Goal: Task Accomplishment & Management: Complete application form

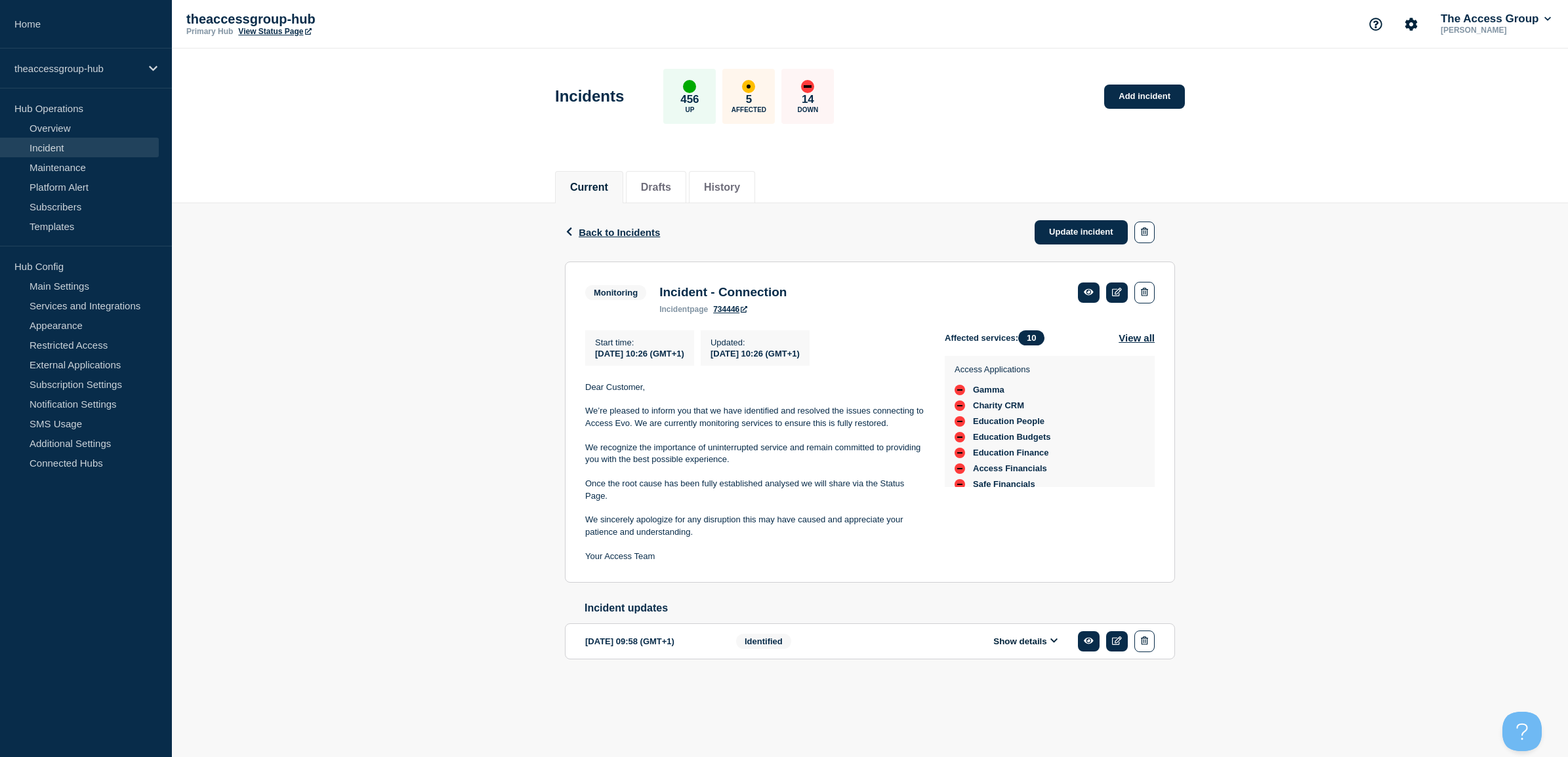
scroll to position [73, 0]
click at [115, 64] on p "theaccessgroup-hub" at bounding box center [77, 68] width 126 height 11
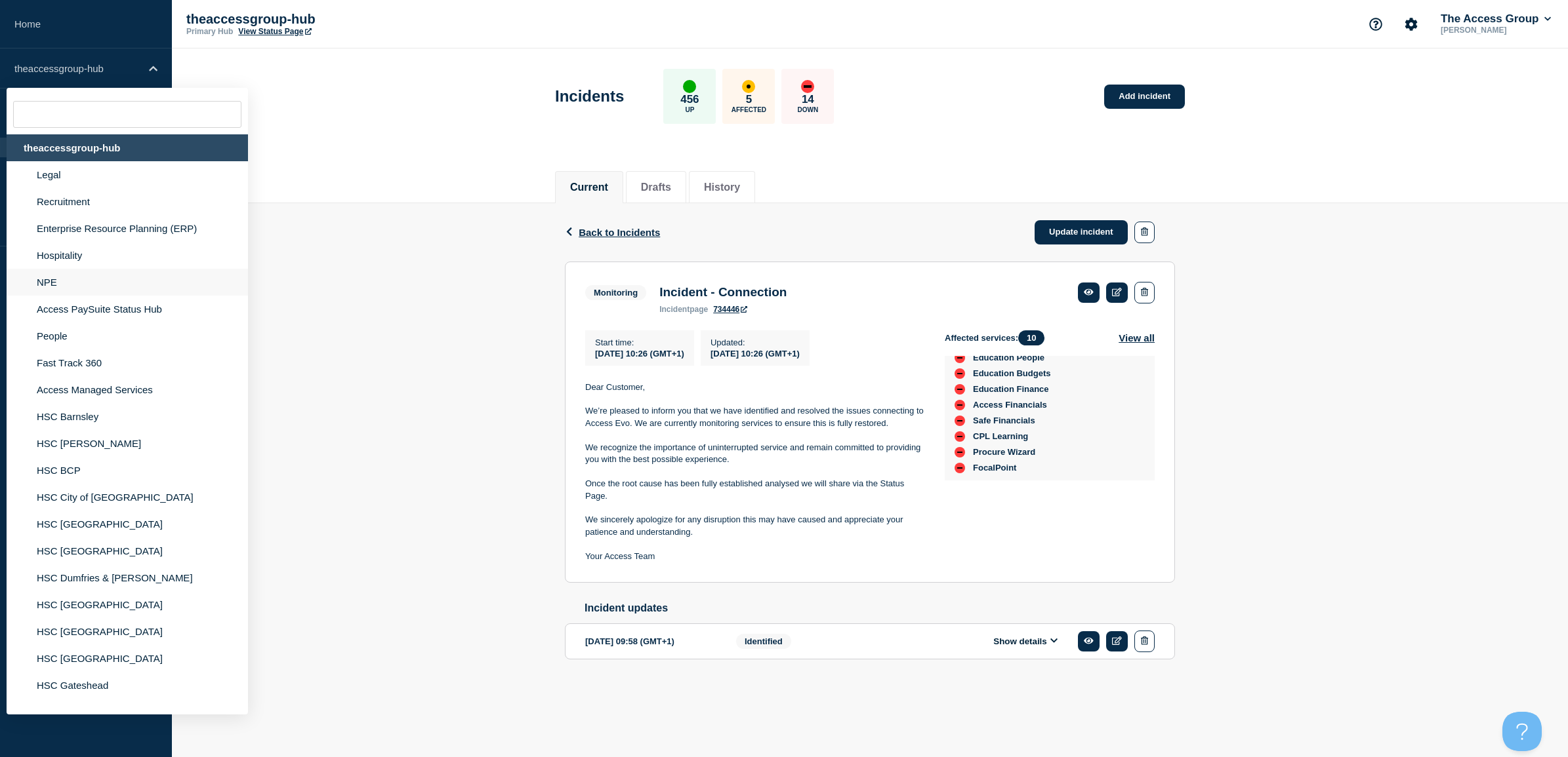
click at [71, 283] on li "NPE" at bounding box center [127, 282] width 242 height 26
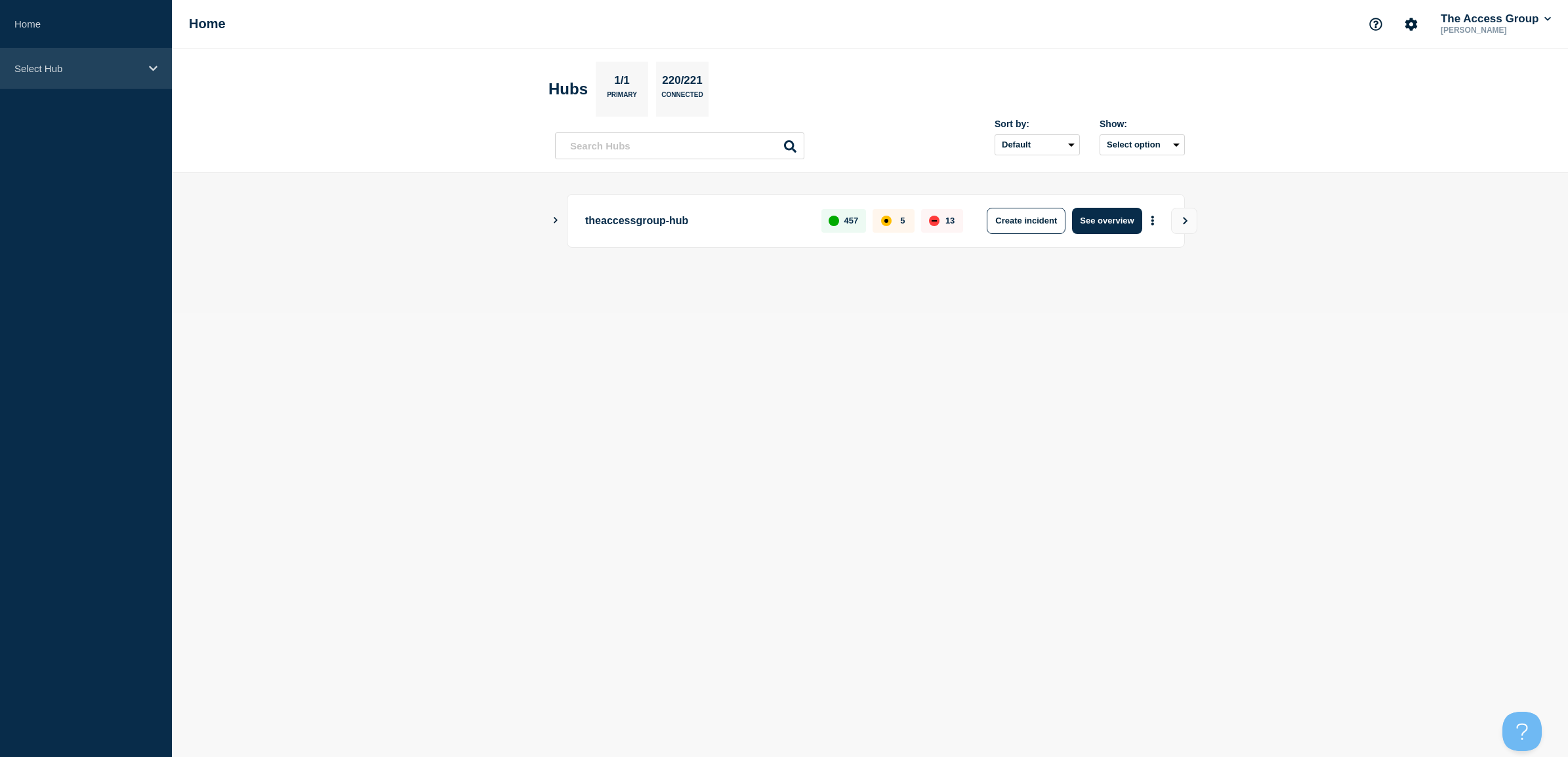
click at [66, 70] on p "Select Hub" at bounding box center [77, 68] width 126 height 11
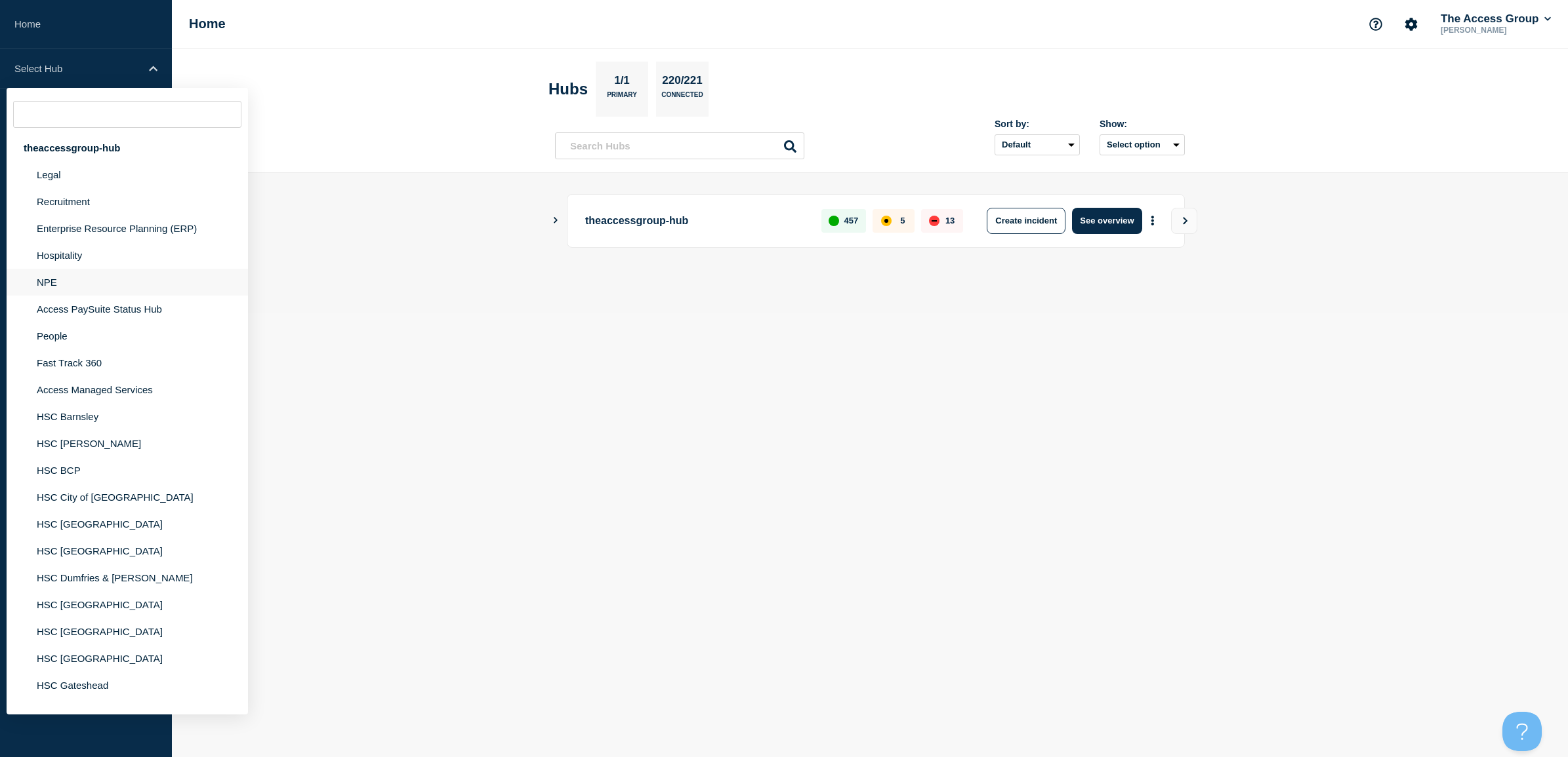
click at [47, 283] on li "NPE" at bounding box center [127, 282] width 242 height 26
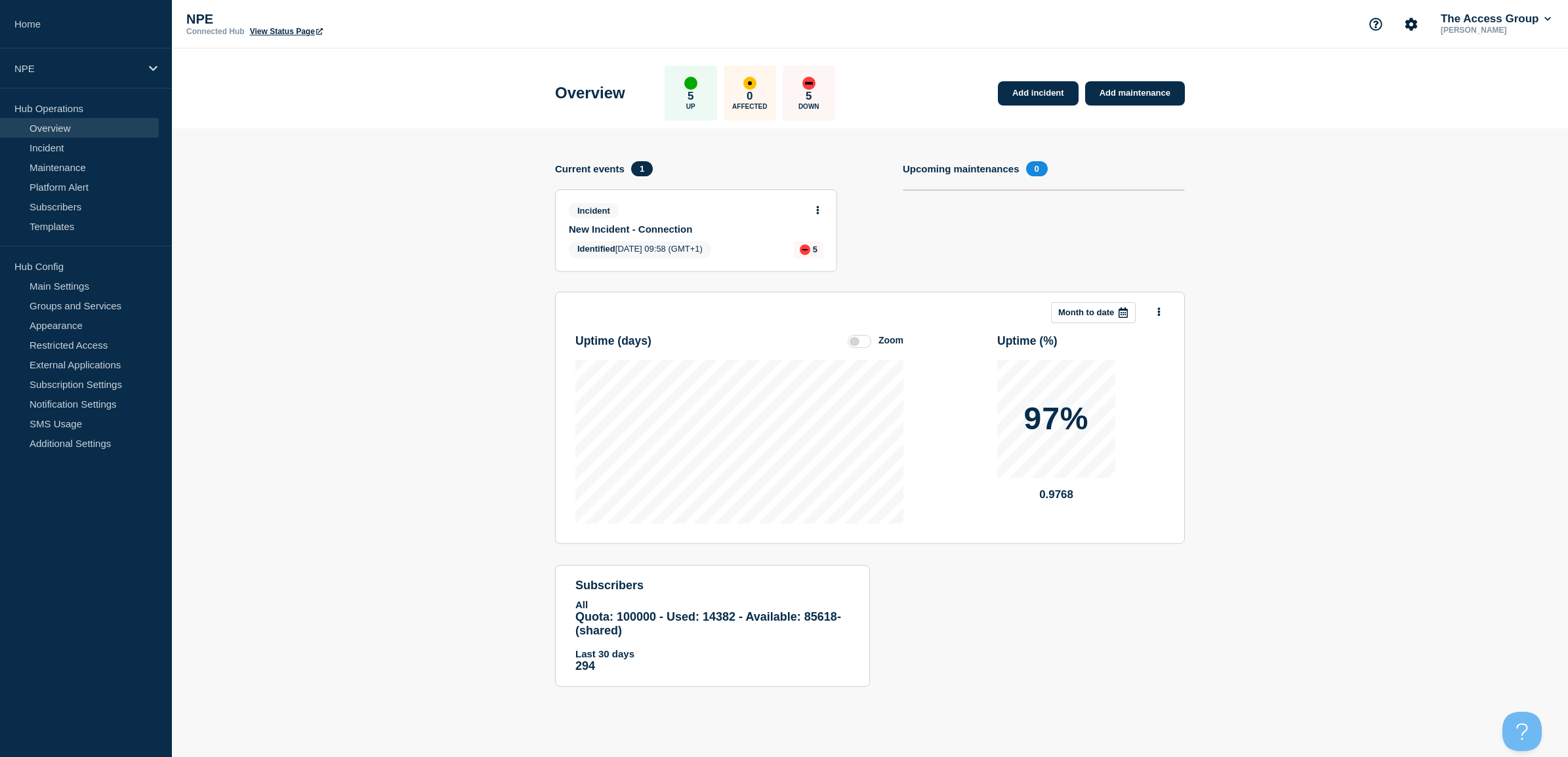
click at [625, 224] on link "New Incident - Connection" at bounding box center [687, 229] width 237 height 11
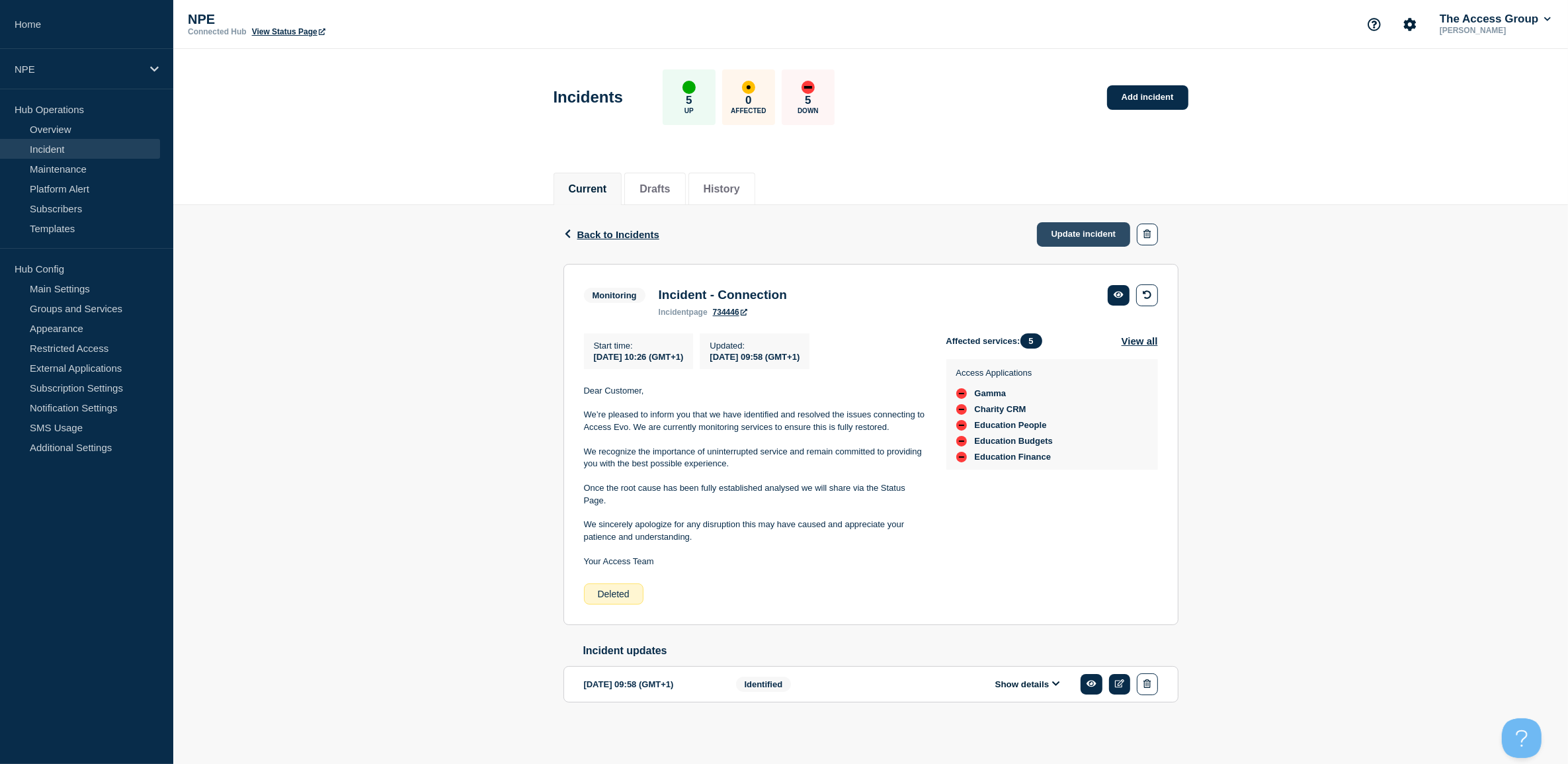
click at [1076, 230] on link "Update incident" at bounding box center [1084, 234] width 94 height 24
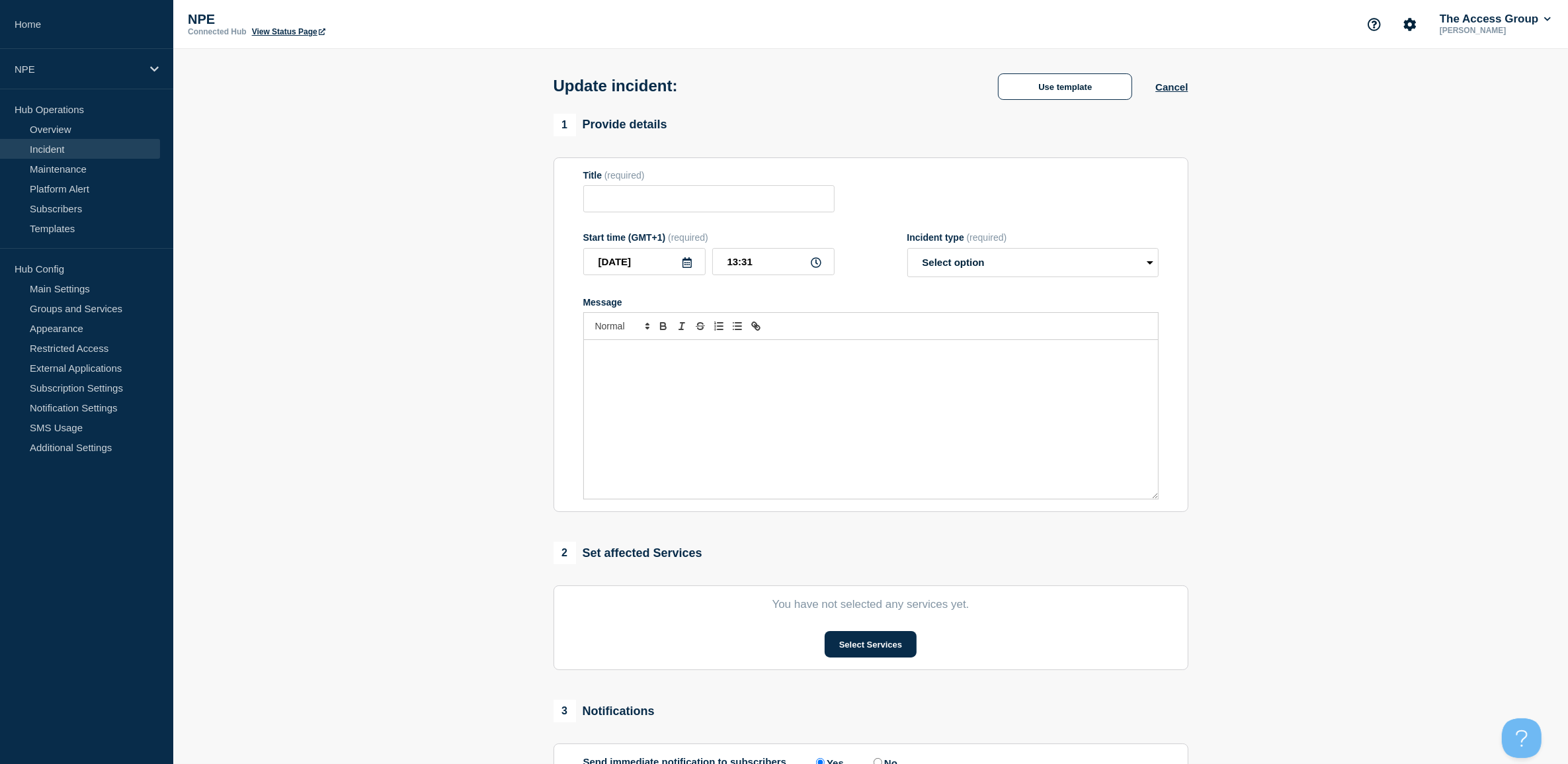
type input "New Incident - Connection"
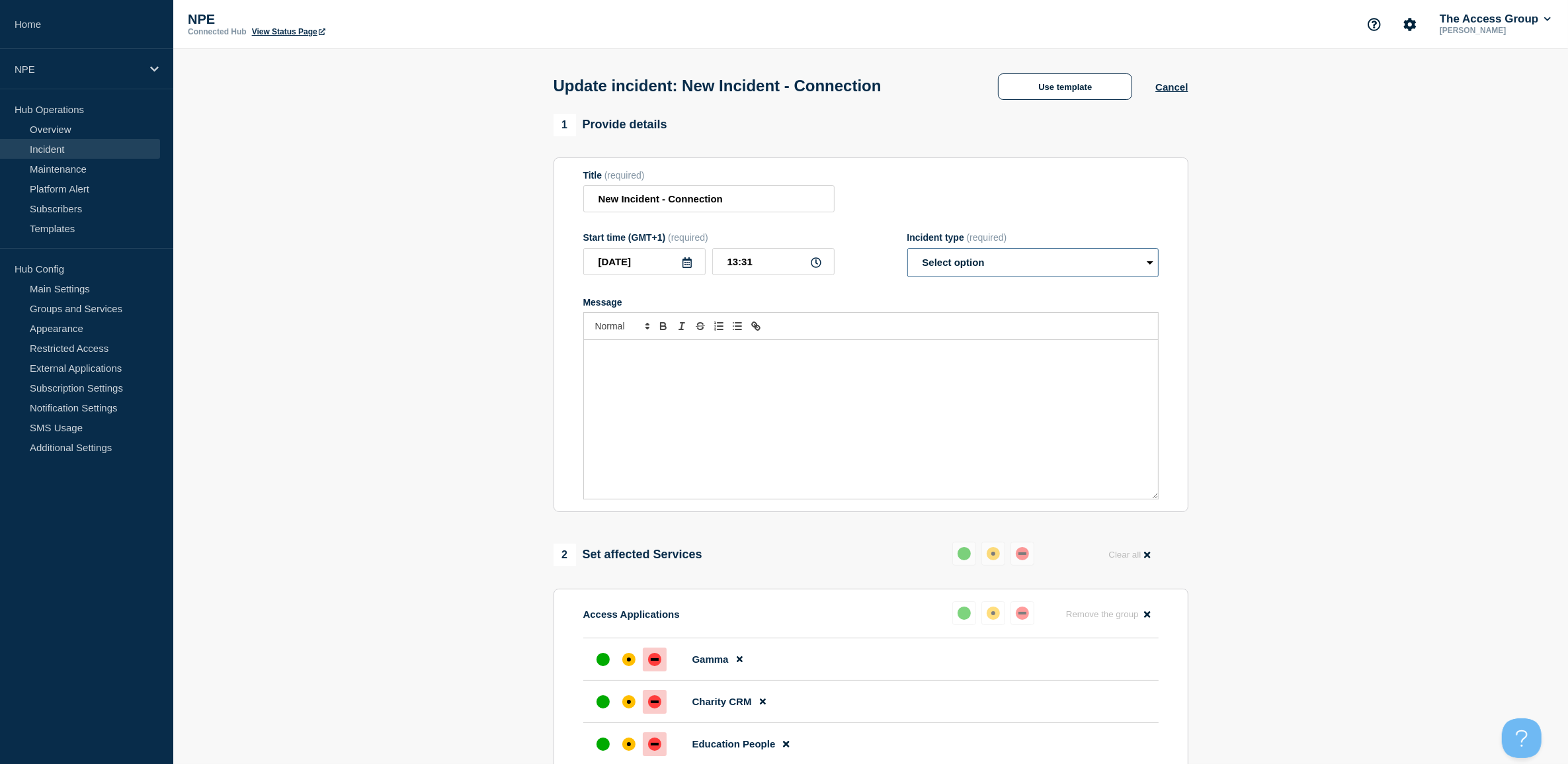
click at [1026, 259] on select "Select option Investigating Identified Monitoring Resolved" at bounding box center [1033, 262] width 251 height 29
select select "resolved"
click at [907, 251] on select "Select option Investigating Identified Monitoring Resolved" at bounding box center [1033, 262] width 251 height 29
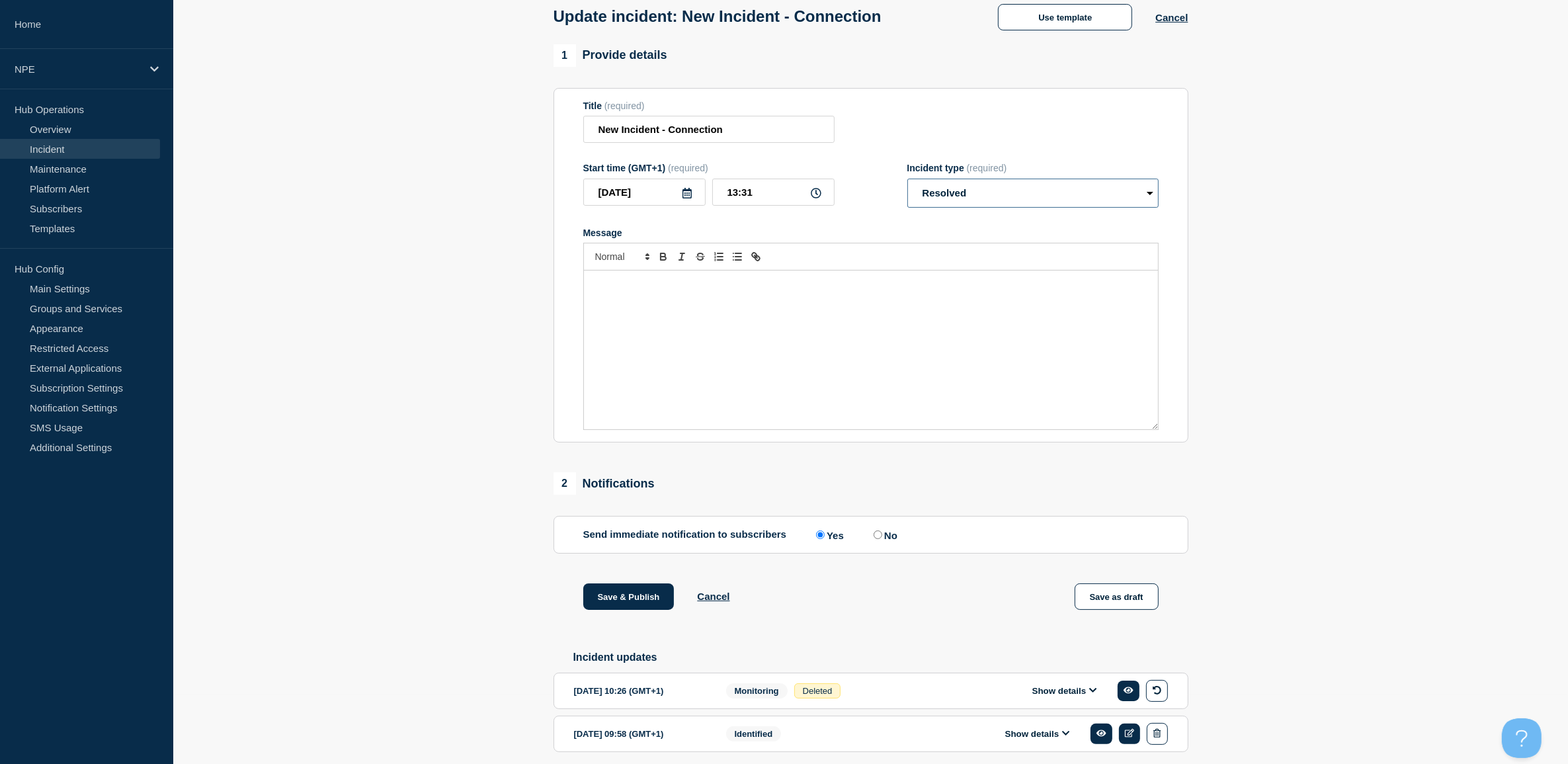
scroll to position [43, 0]
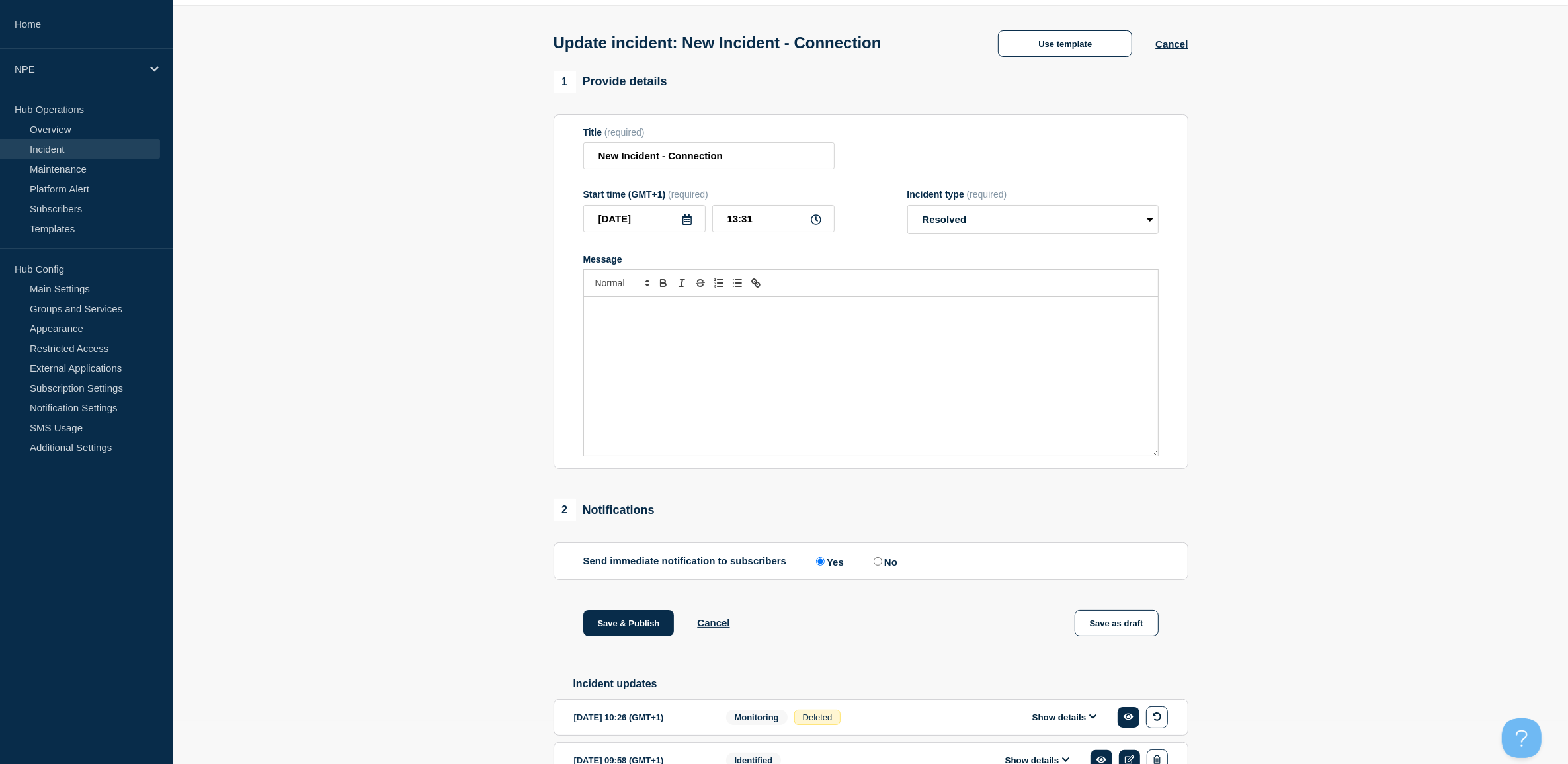
click at [904, 407] on div "Message" at bounding box center [871, 377] width 574 height 159
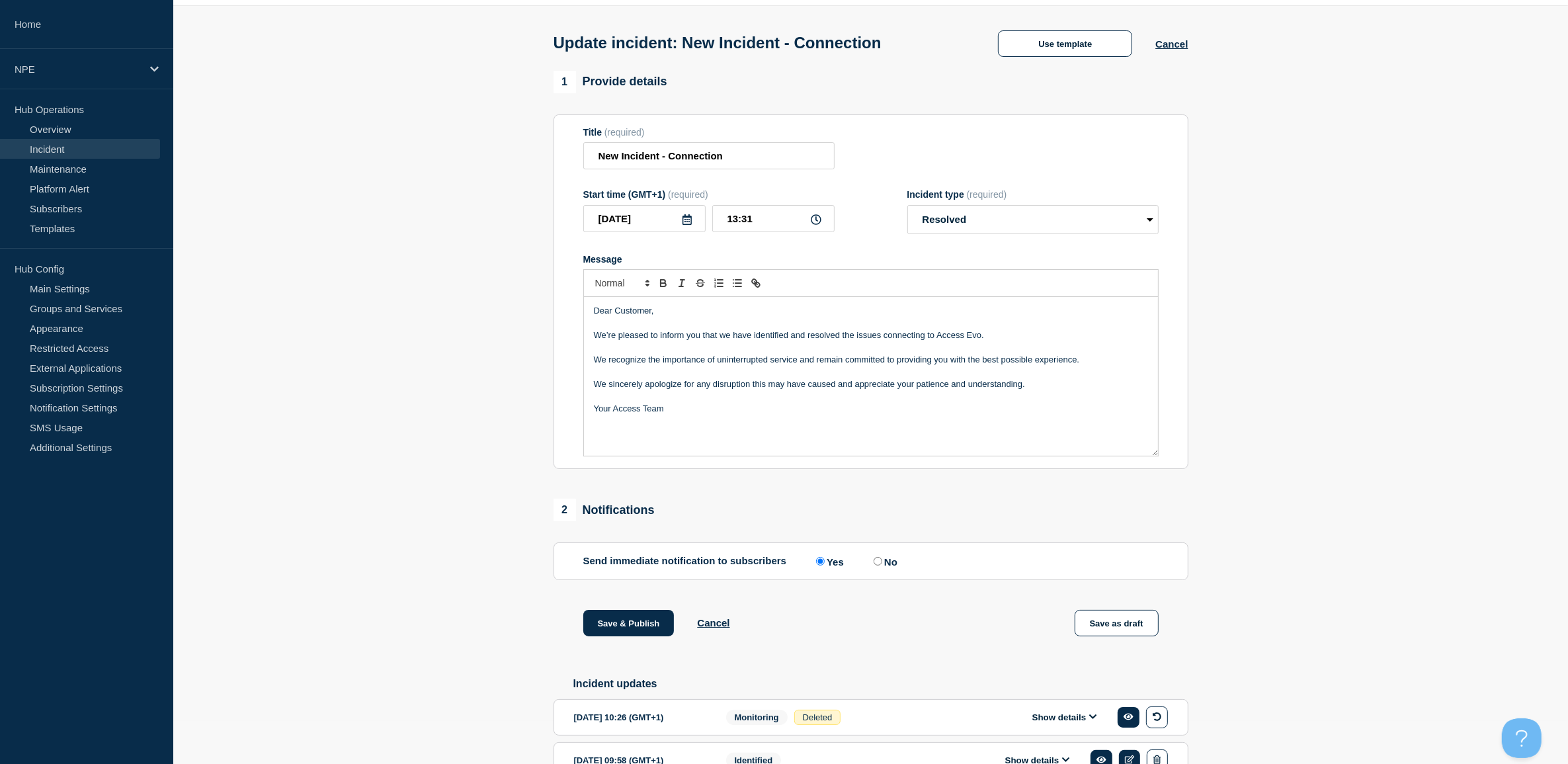
click at [815, 220] on icon at bounding box center [816, 220] width 11 height 11
click at [686, 225] on icon at bounding box center [687, 220] width 11 height 11
click at [778, 227] on input "13:31" at bounding box center [773, 218] width 122 height 27
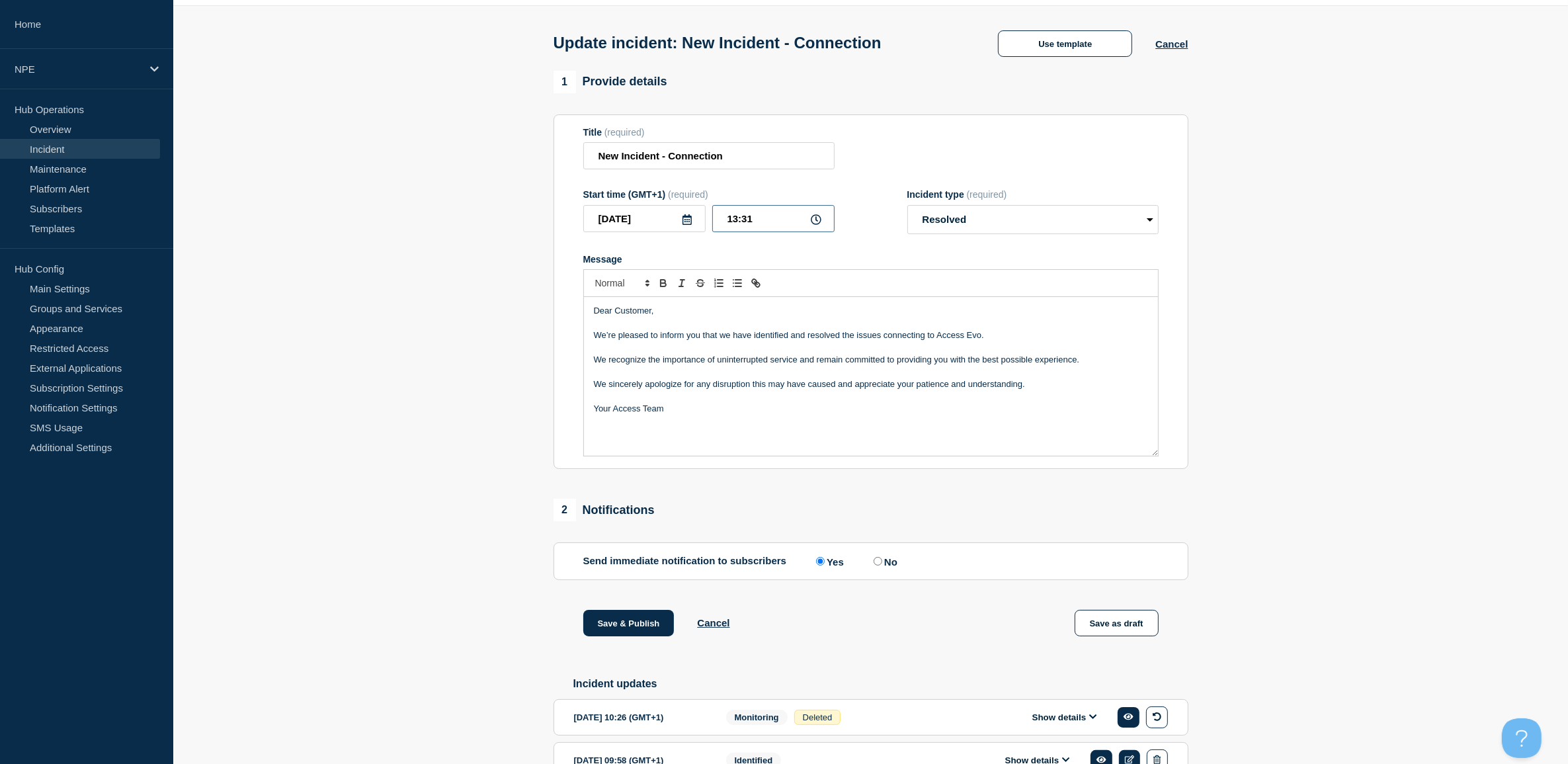
drag, startPoint x: 762, startPoint y: 220, endPoint x: 687, endPoint y: 262, distance: 86.0
click at [654, 222] on div "2025-10-14 13:31" at bounding box center [709, 218] width 251 height 27
click at [68, 144] on link "Incident" at bounding box center [80, 148] width 160 height 19
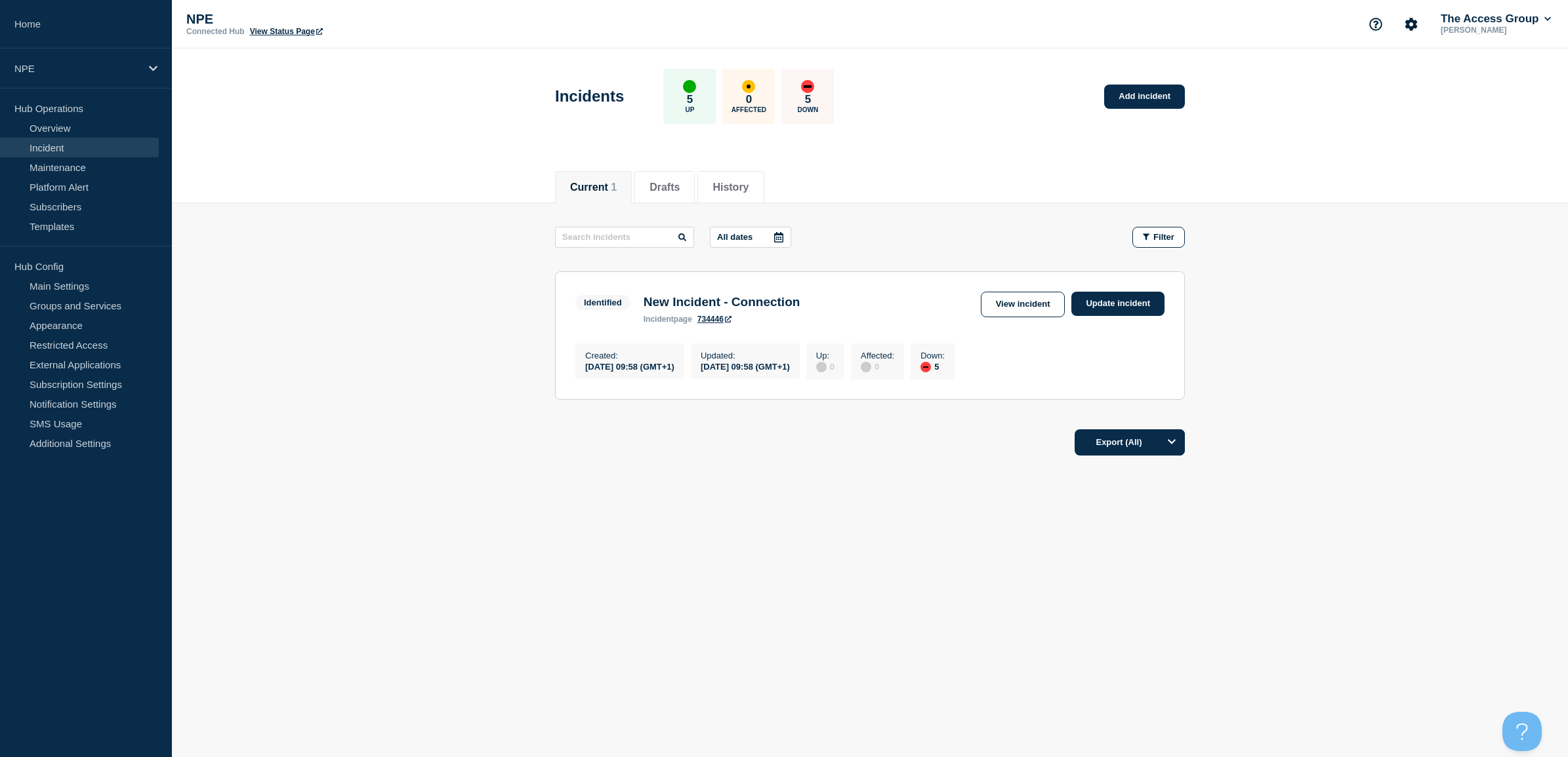
click at [715, 322] on link "734446" at bounding box center [714, 319] width 34 height 9
click at [1035, 306] on link "View incident" at bounding box center [1023, 304] width 84 height 26
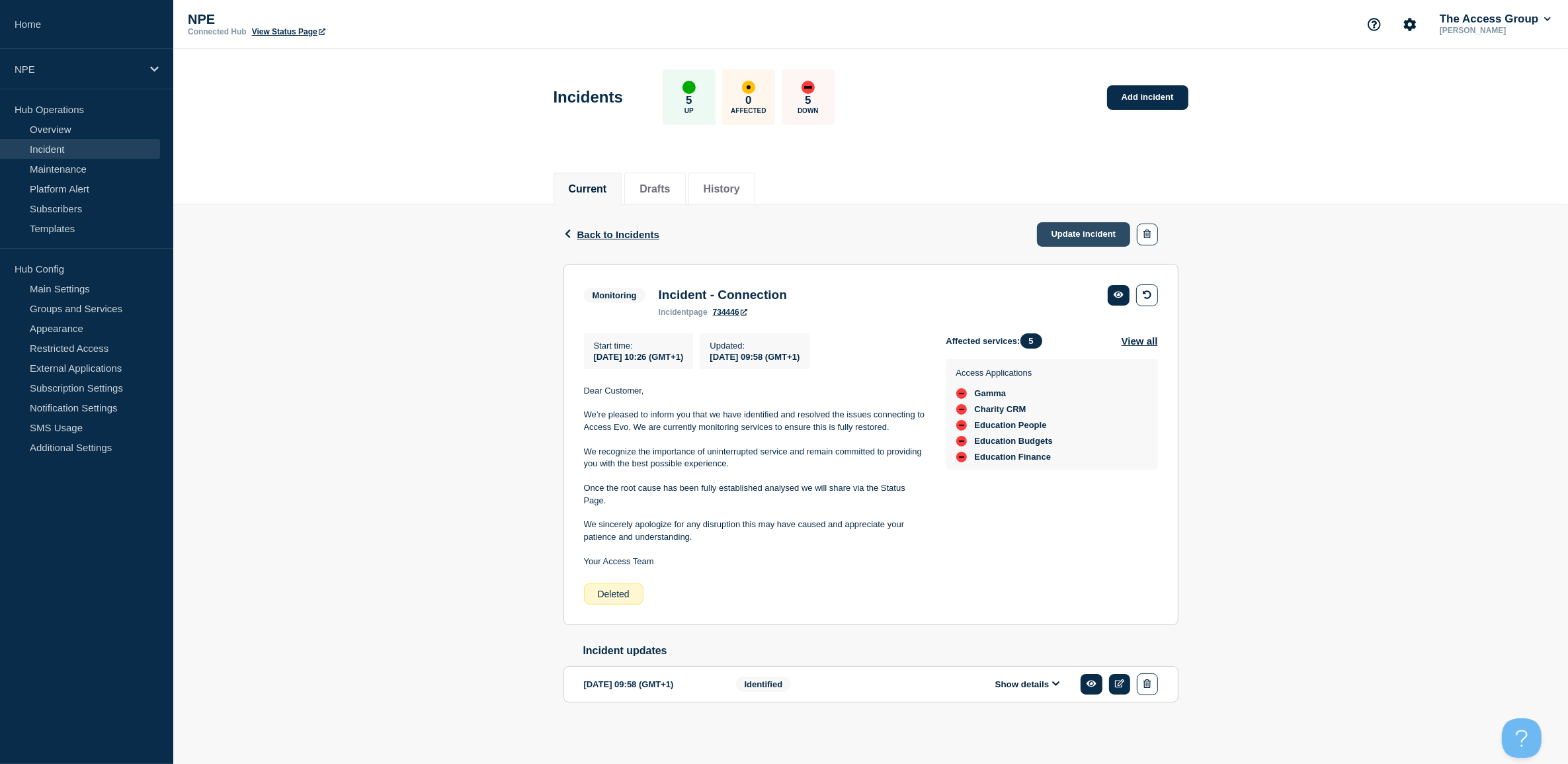
click at [1084, 240] on link "Update incident" at bounding box center [1084, 234] width 94 height 24
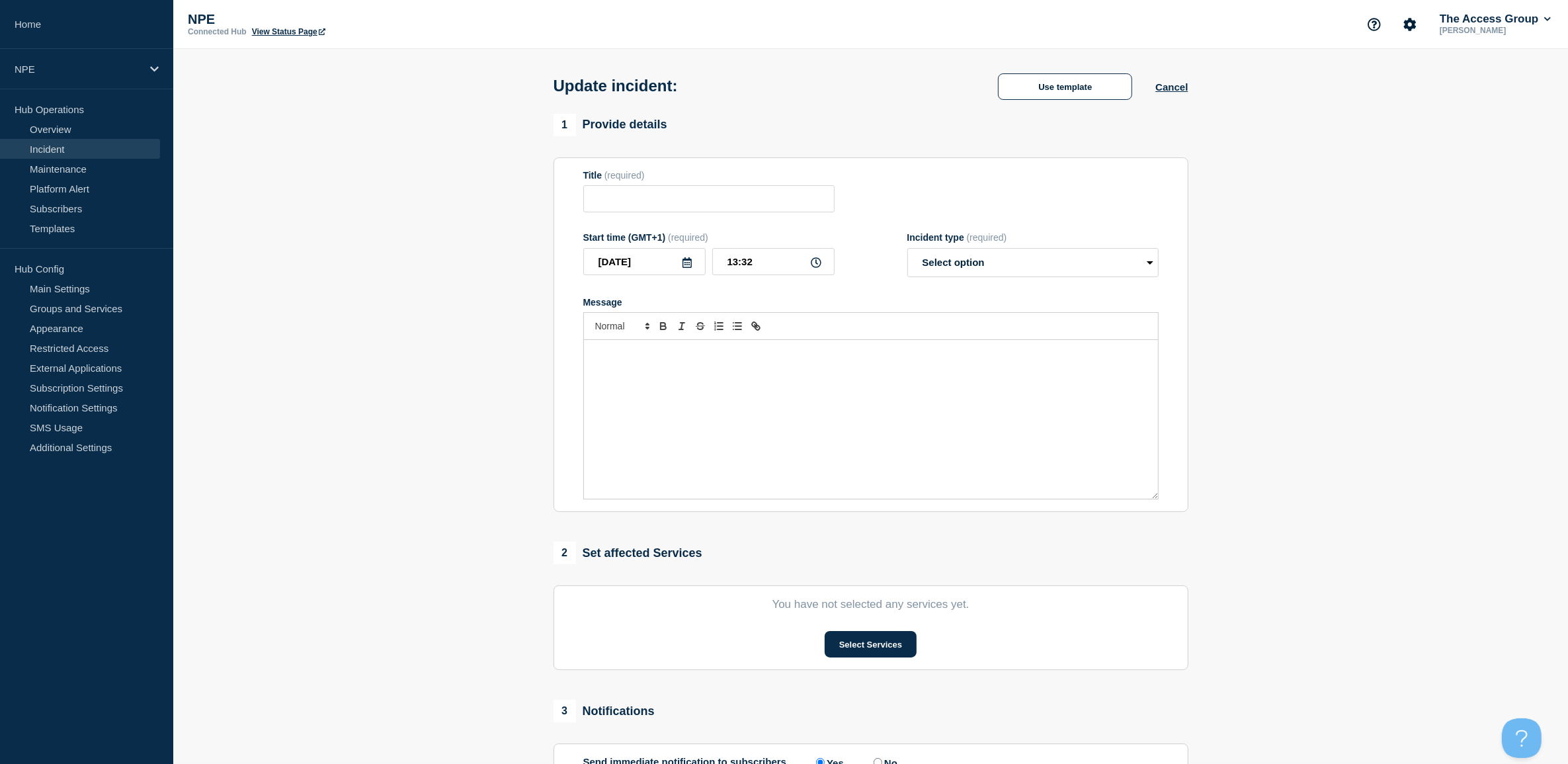
type input "New Incident - Connection"
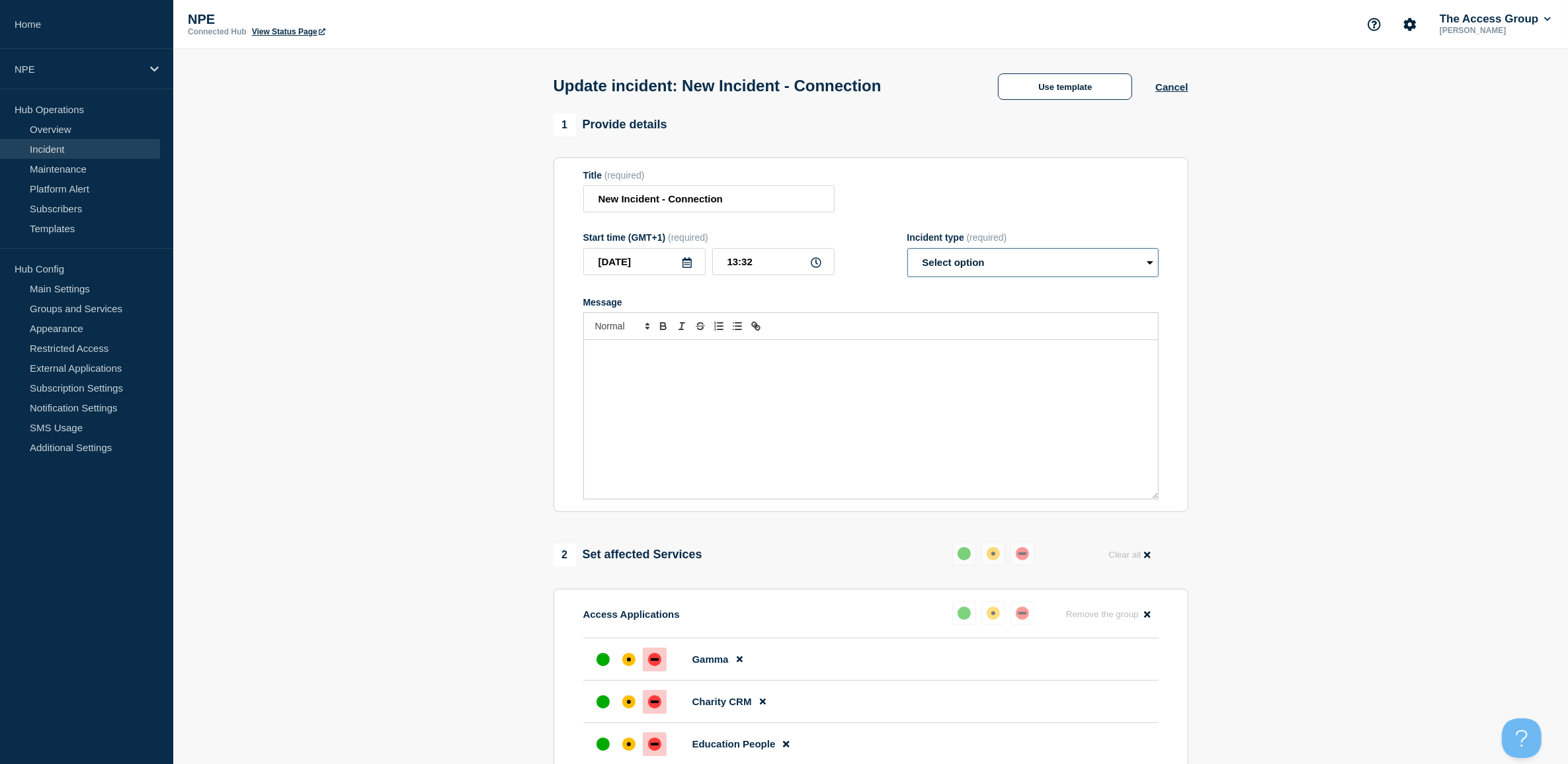
click at [961, 257] on select "Select option Investigating Identified Monitoring Resolved" at bounding box center [1033, 262] width 251 height 29
select select "resolved"
click at [907, 251] on select "Select option Investigating Identified Monitoring Resolved" at bounding box center [1033, 262] width 251 height 29
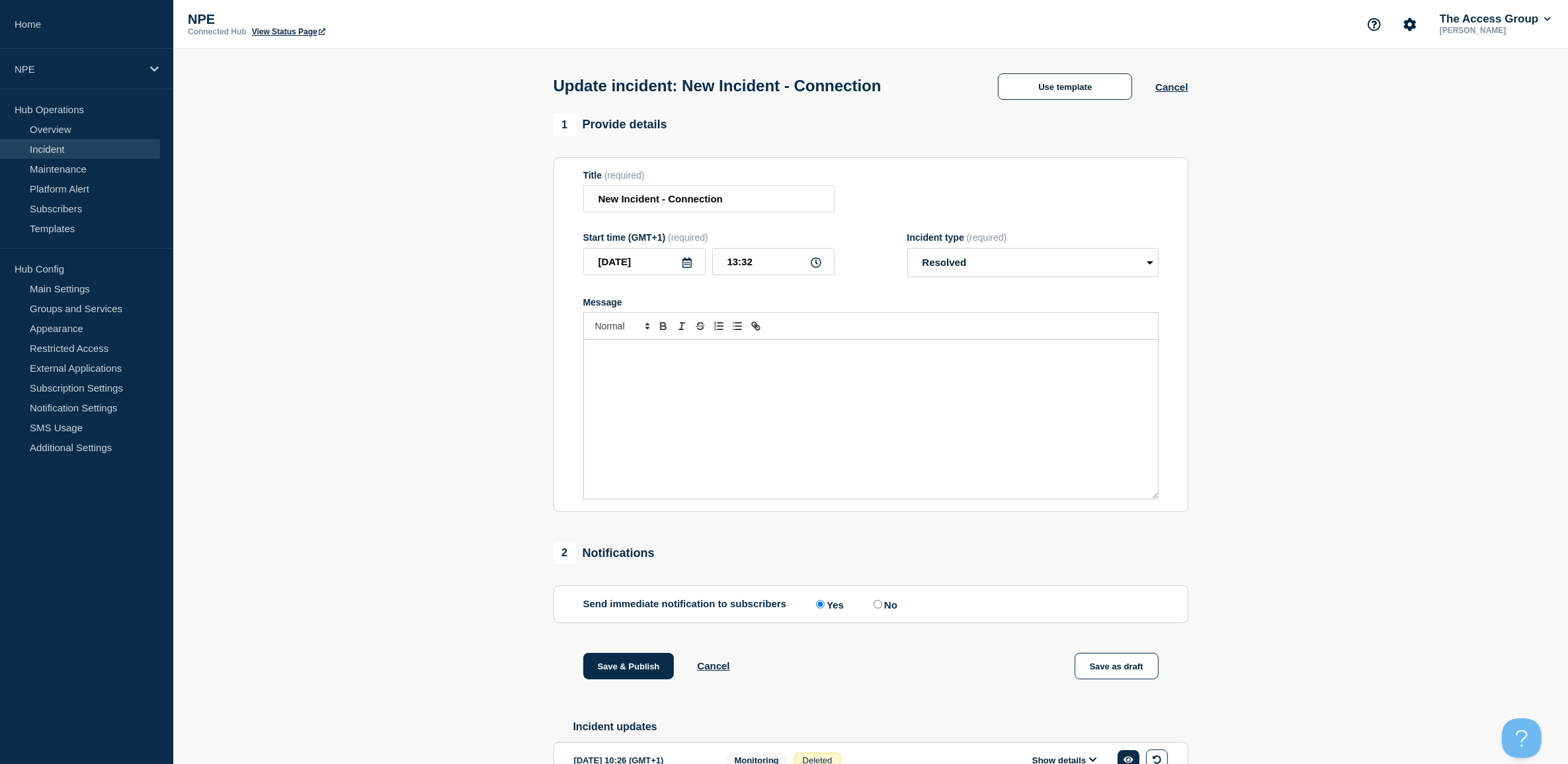
click at [828, 378] on div "Message" at bounding box center [871, 420] width 574 height 159
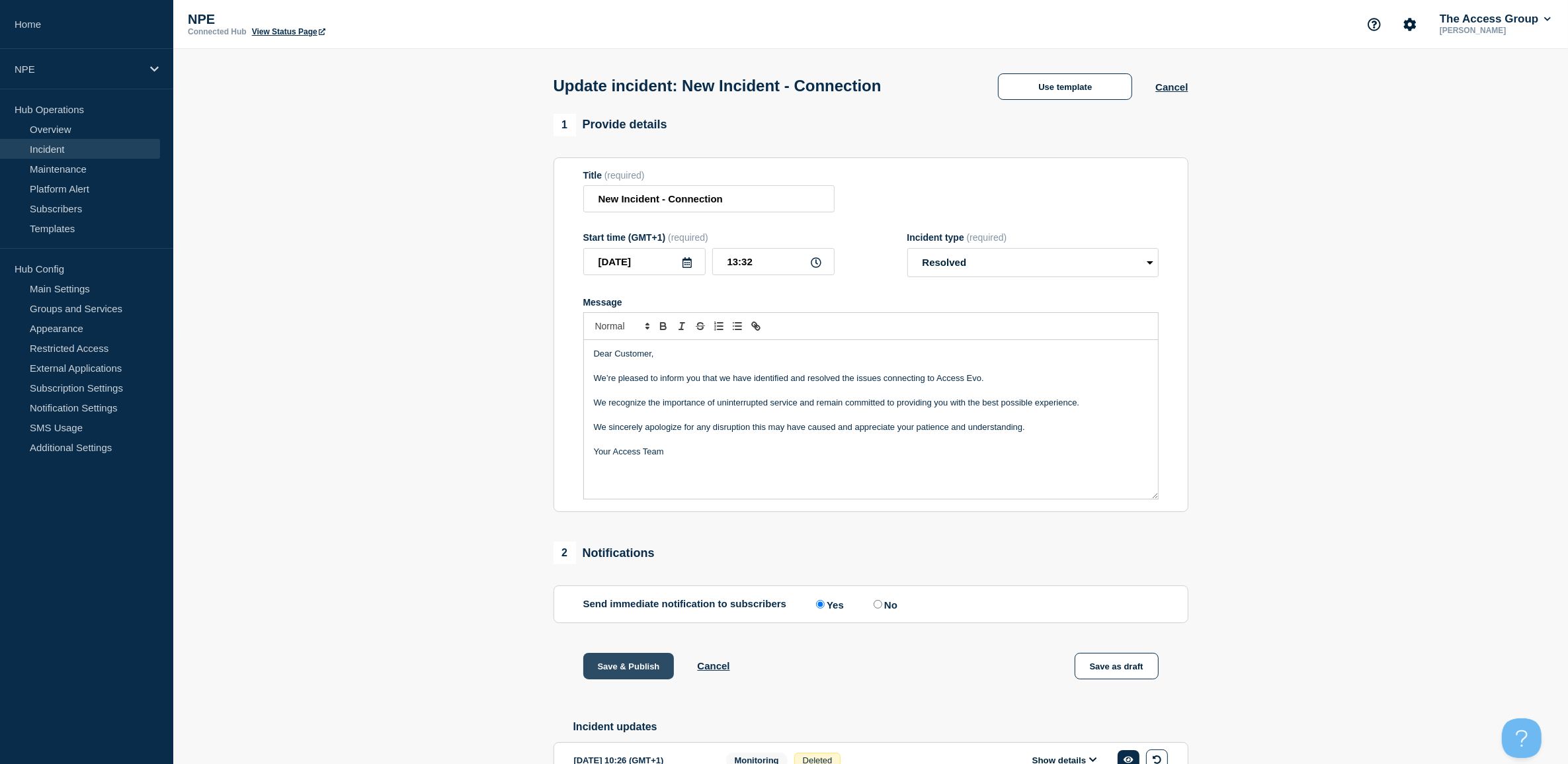
click at [637, 677] on button "Save & Publish" at bounding box center [628, 666] width 92 height 27
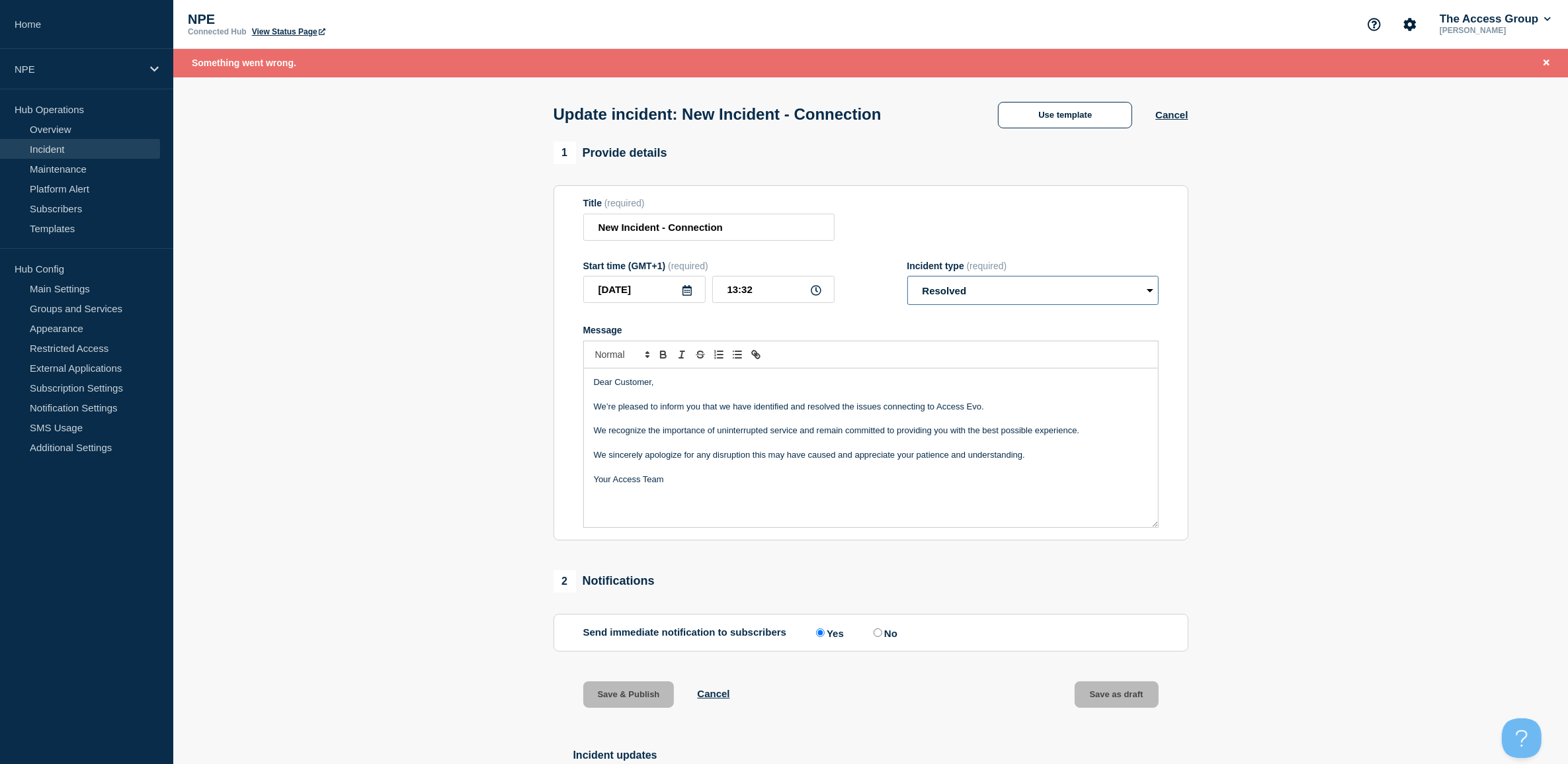
click at [984, 283] on select "Select option Investigating Identified Monitoring Resolved" at bounding box center [1033, 291] width 251 height 29
click at [788, 496] on div "Dear Customer, We’re pleased to inform you that we have identified and resolved…" at bounding box center [871, 448] width 574 height 159
click at [719, 698] on button "Cancel" at bounding box center [714, 694] width 32 height 11
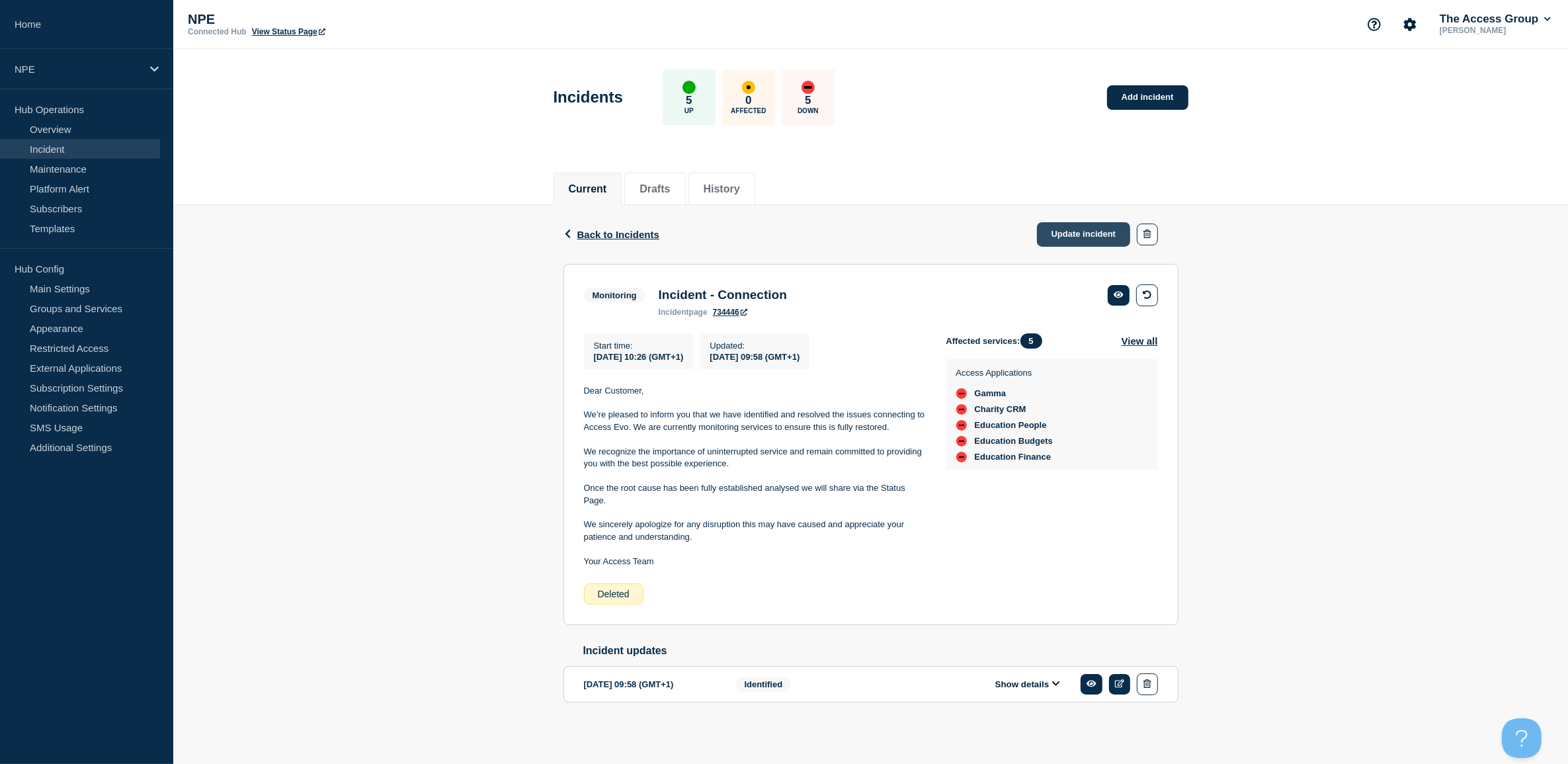
click at [1106, 237] on link "Update incident" at bounding box center [1084, 234] width 94 height 24
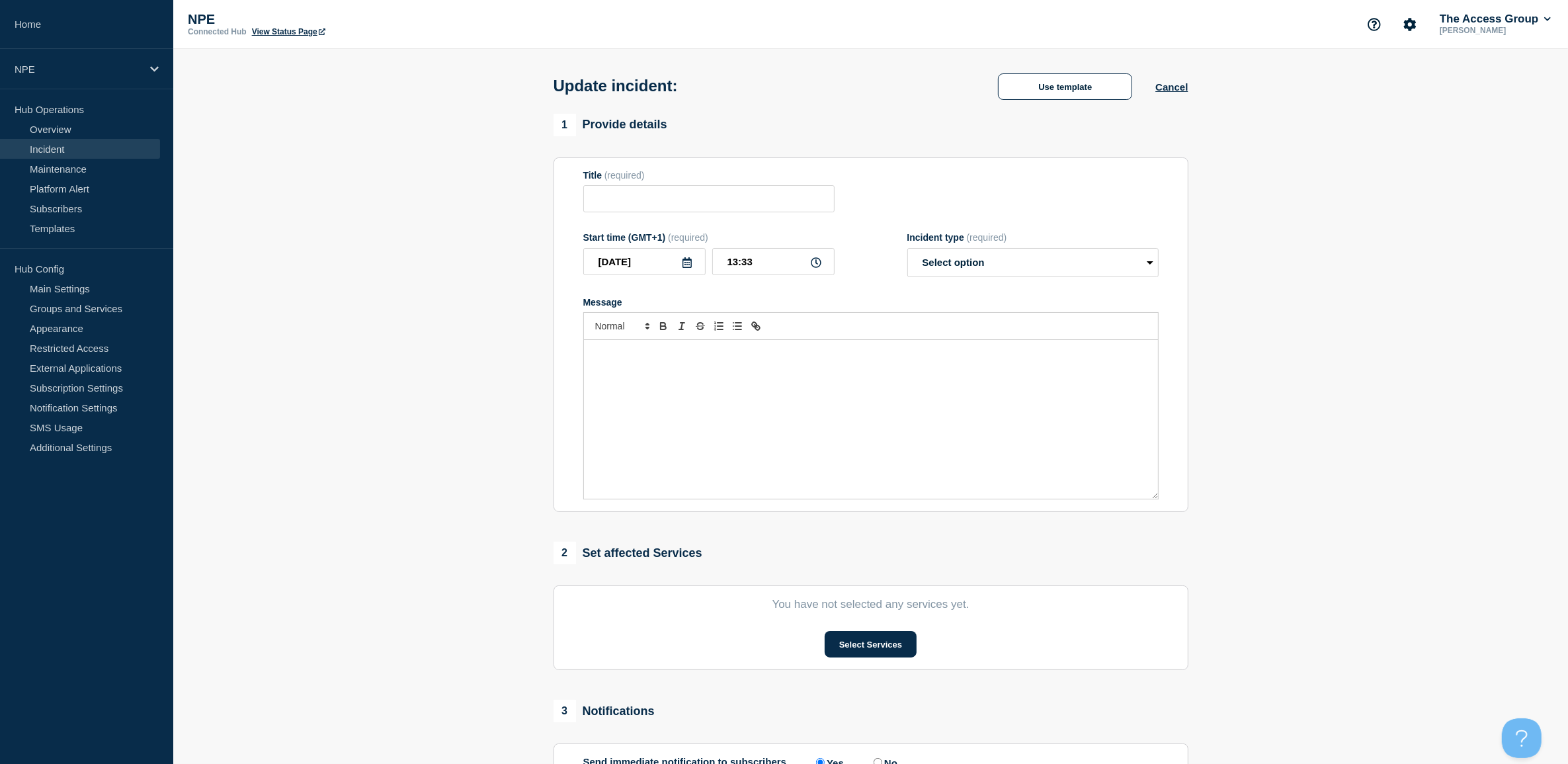
type input "New Incident - Connection"
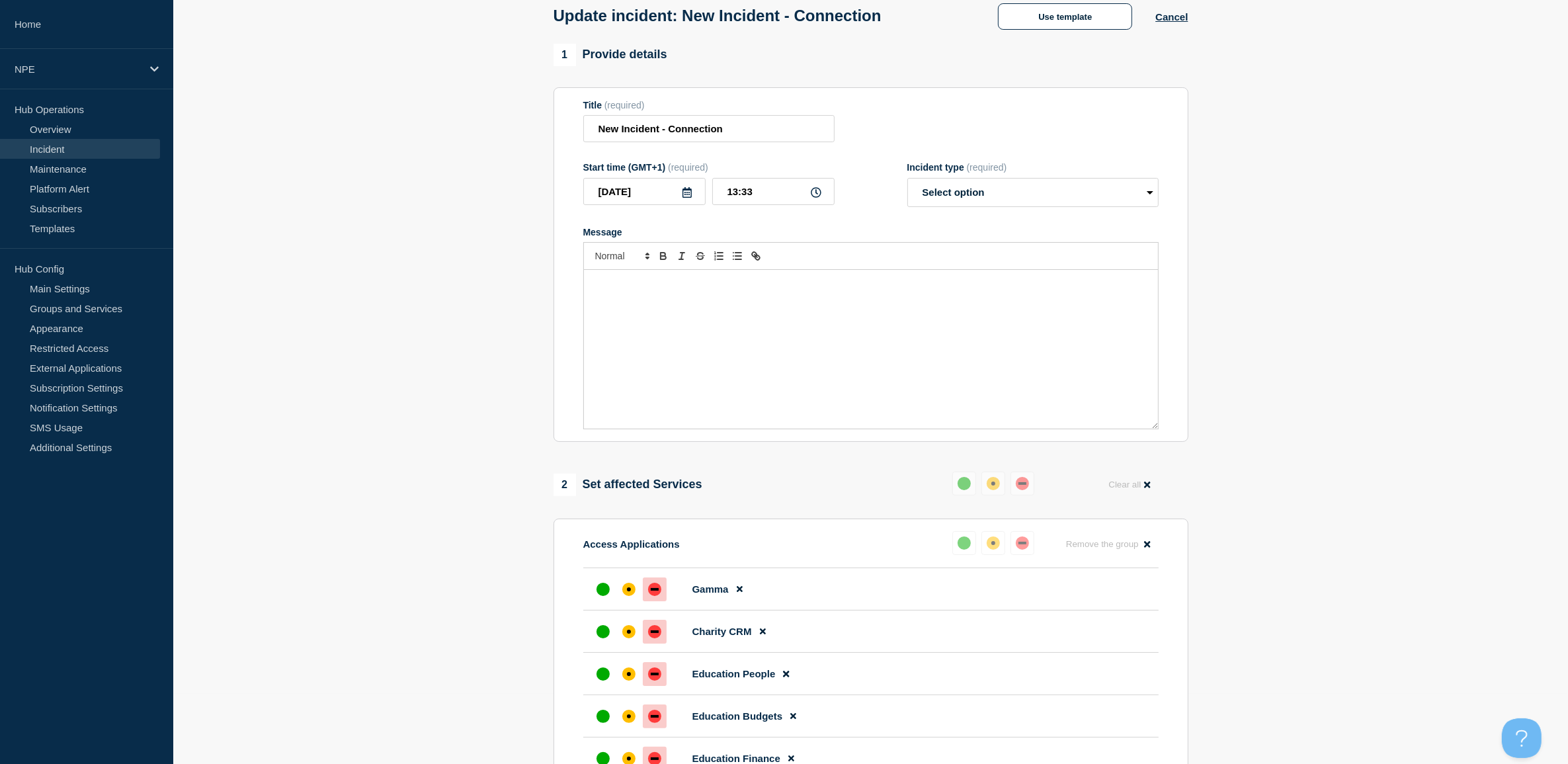
scroll to position [165, 0]
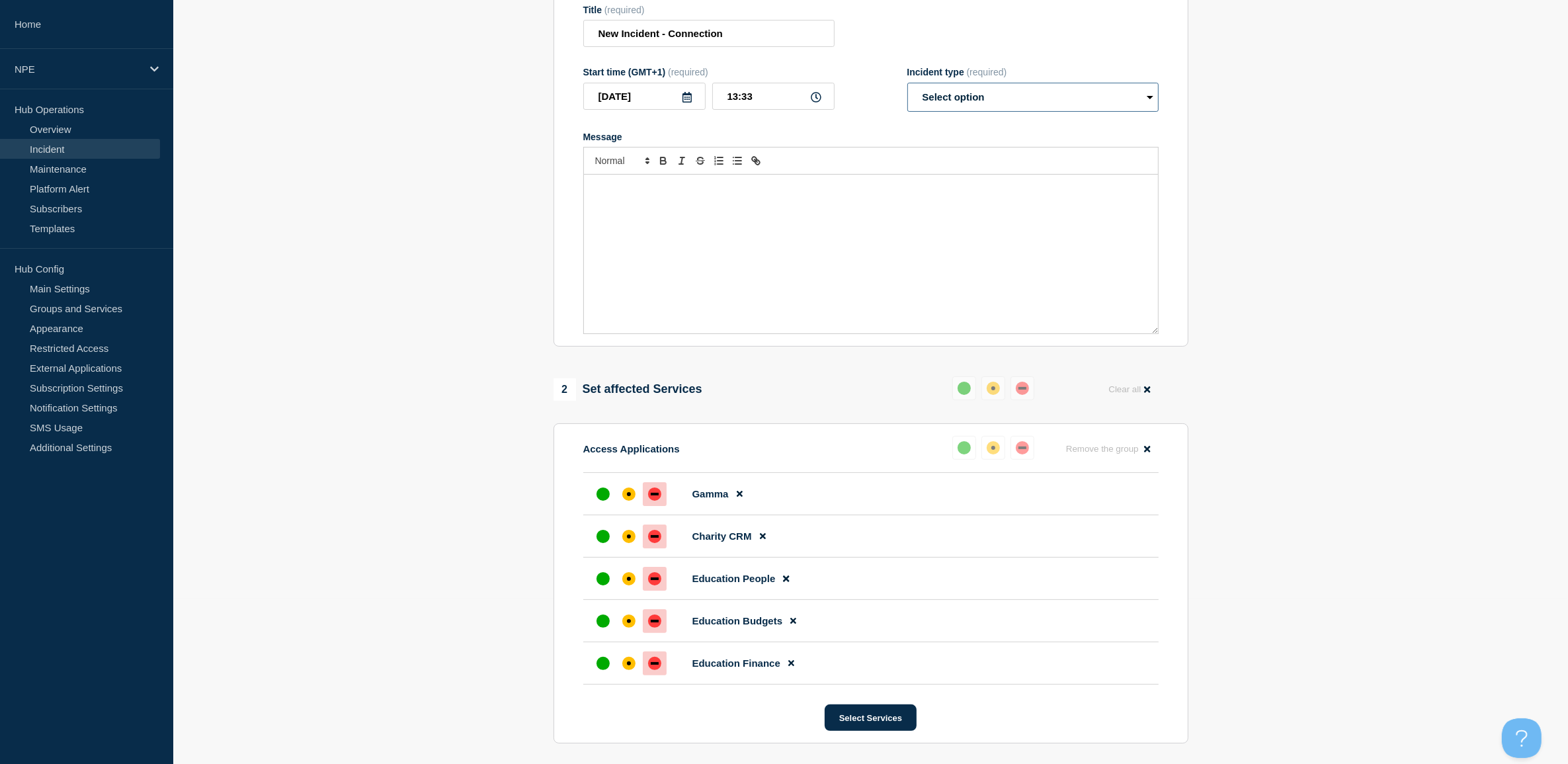
click at [997, 85] on select "Select option Investigating Identified Monitoring Resolved" at bounding box center [1033, 97] width 251 height 29
click at [907, 85] on select "Select option Investigating Identified Monitoring Resolved" at bounding box center [1033, 97] width 251 height 29
click at [943, 190] on p "Message" at bounding box center [871, 188] width 554 height 12
drag, startPoint x: 24, startPoint y: 271, endPoint x: 339, endPoint y: 328, distance: 320.1
click at [25, 272] on p "Hub Config" at bounding box center [87, 268] width 173 height 19
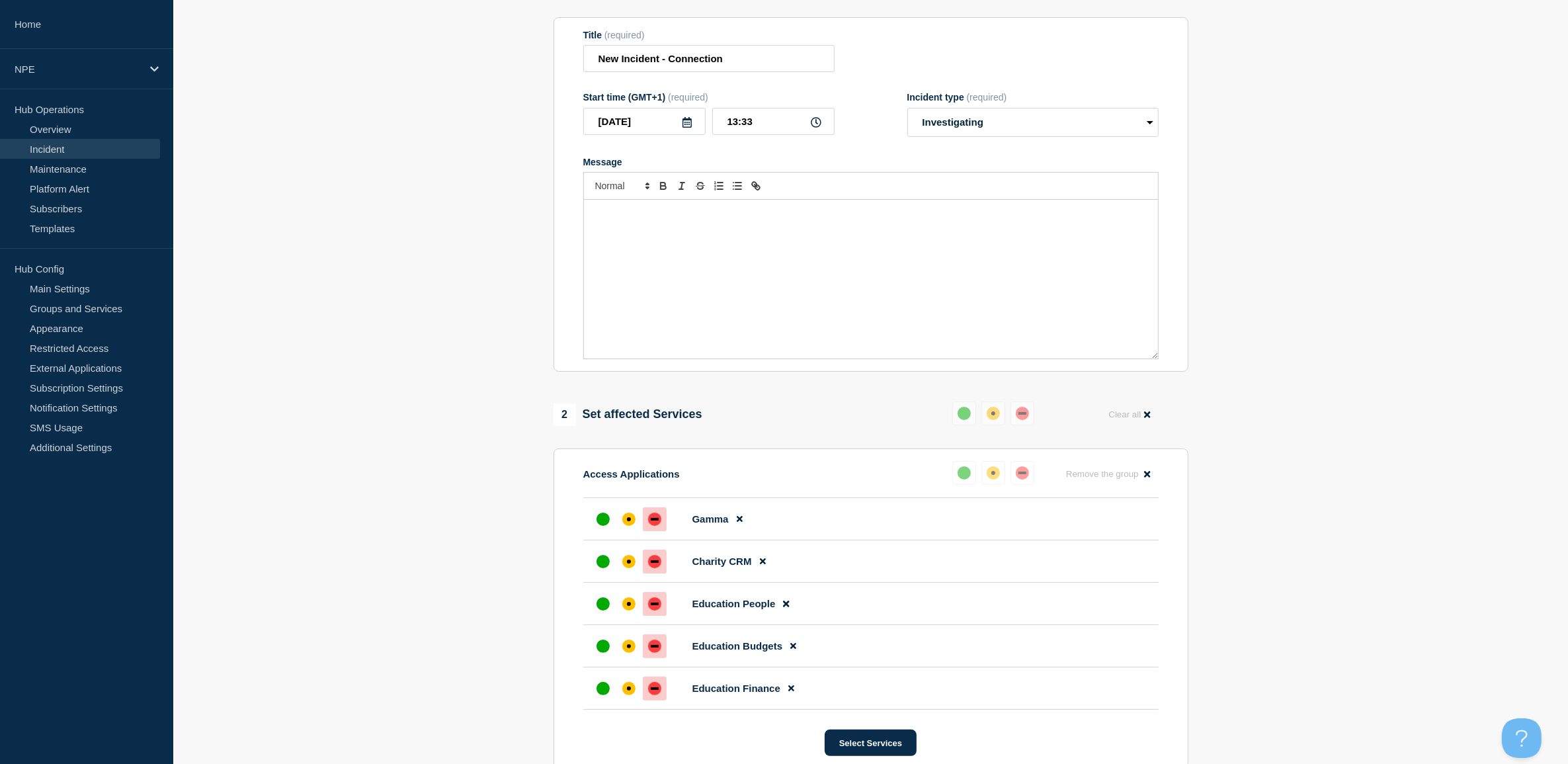
scroll to position [0, 0]
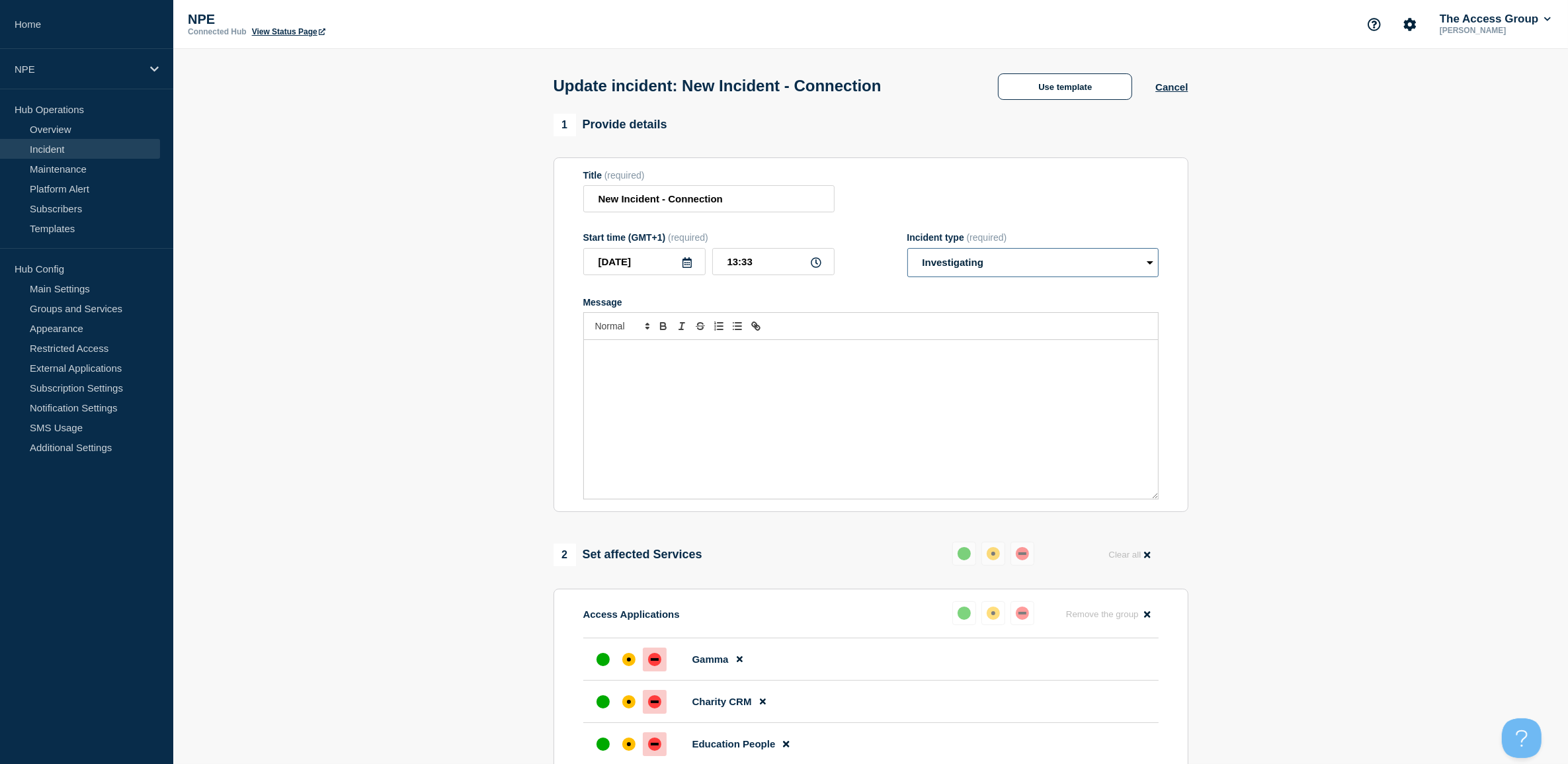
click at [947, 268] on select "Select option Investigating Identified Monitoring Resolved" at bounding box center [1033, 262] width 251 height 29
click at [907, 251] on select "Select option Investigating Identified Monitoring Resolved" at bounding box center [1033, 262] width 251 height 29
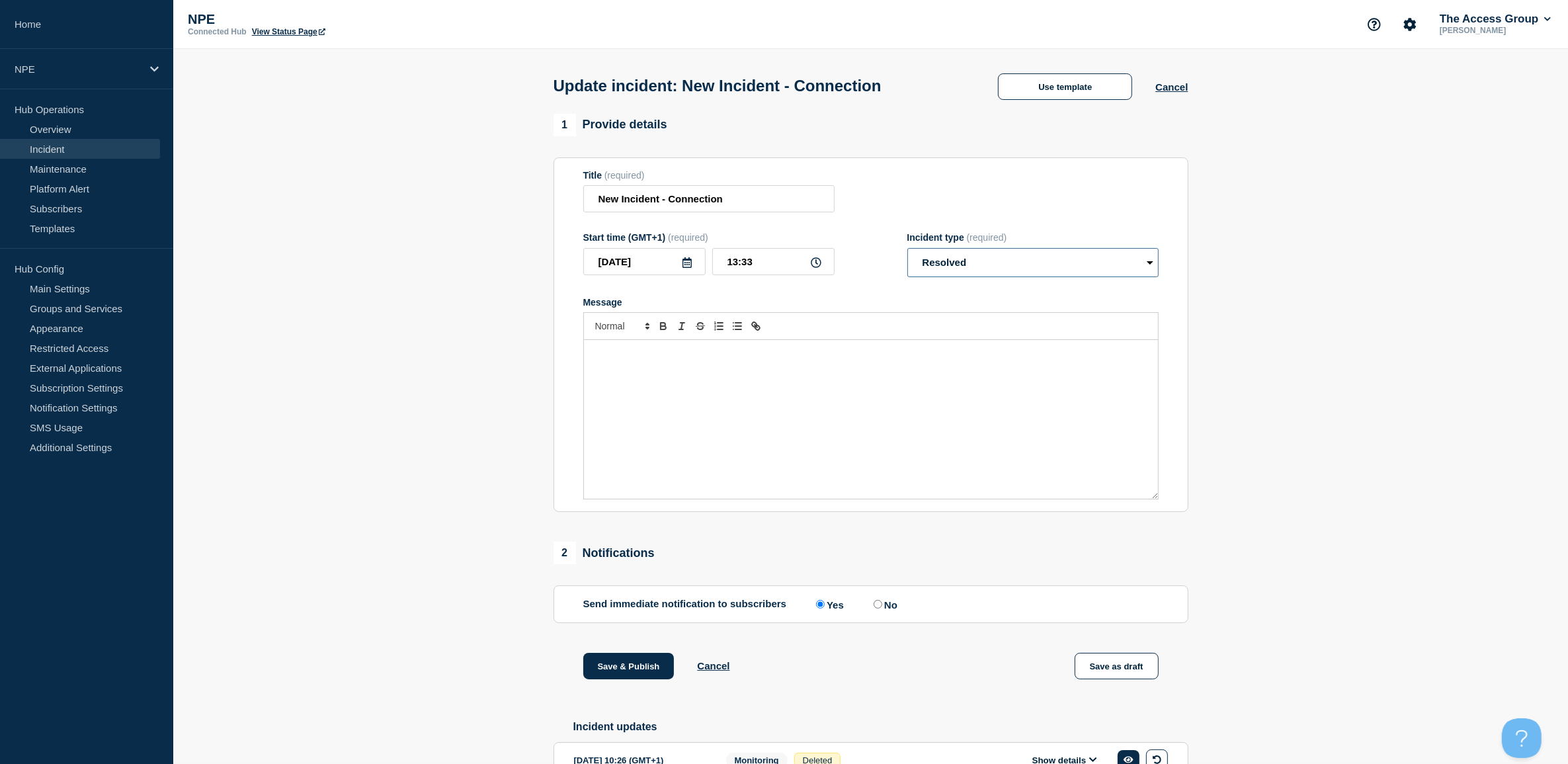
click at [944, 269] on select "Select option Investigating Identified Monitoring Resolved" at bounding box center [1033, 262] width 251 height 29
click at [907, 251] on select "Select option Investigating Identified Monitoring Resolved" at bounding box center [1033, 262] width 251 height 29
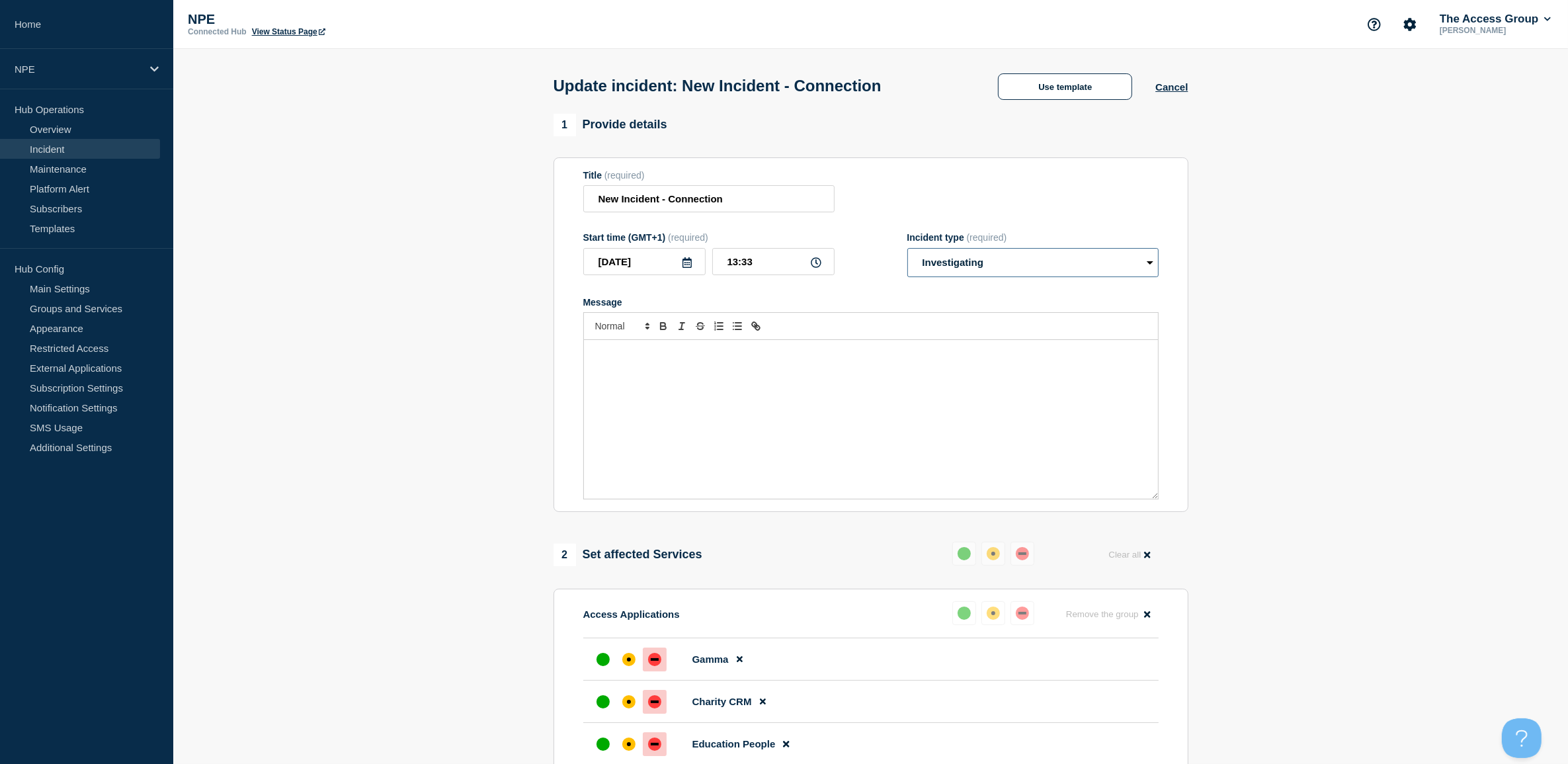
click at [944, 272] on select "Select option Investigating Identified Monitoring Resolved" at bounding box center [1033, 262] width 251 height 29
select select "monitoring"
click at [907, 251] on select "Select option Investigating Identified Monitoring Resolved" at bounding box center [1033, 262] width 251 height 29
click at [667, 360] on p "Message" at bounding box center [871, 354] width 554 height 12
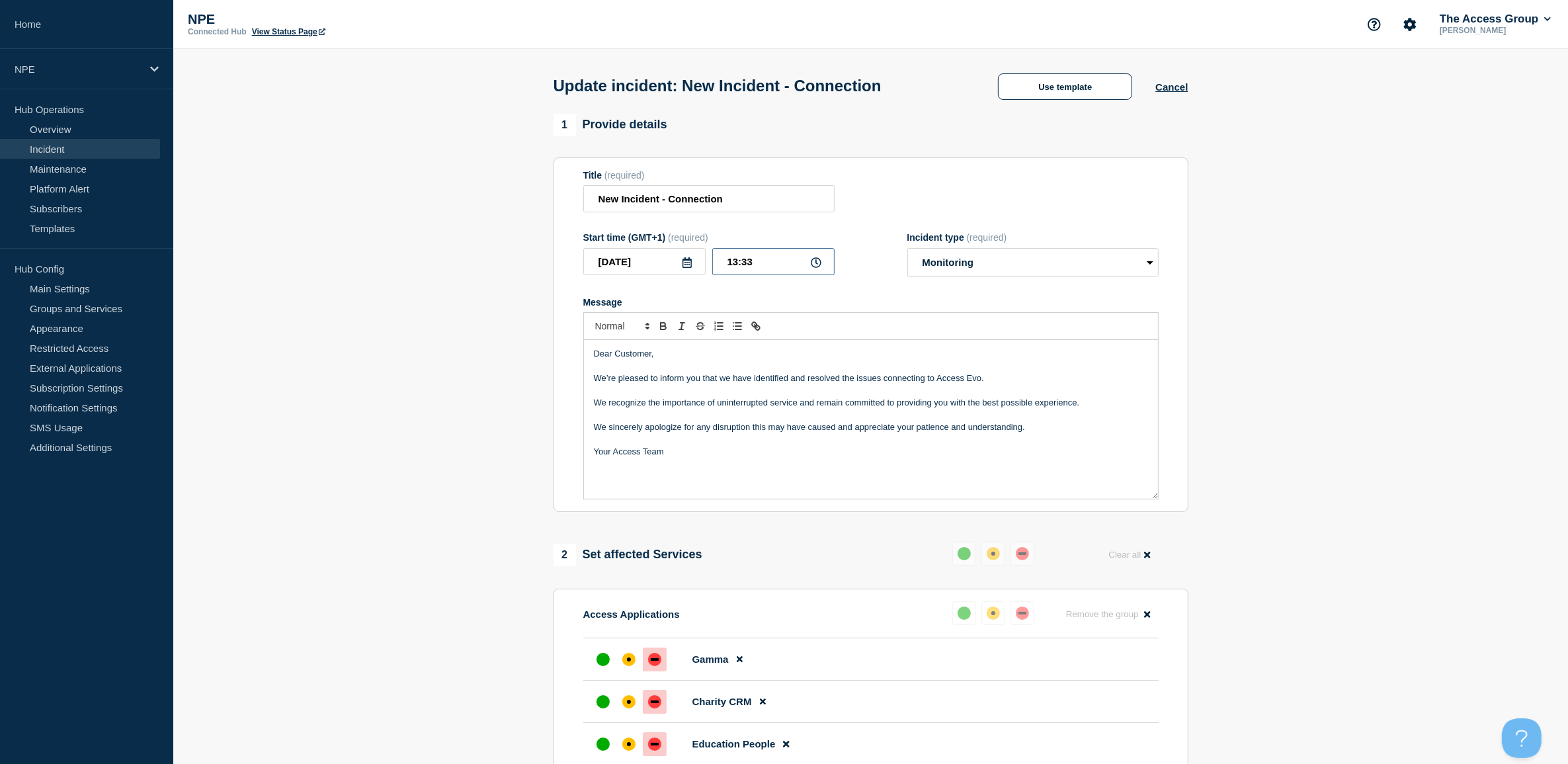
click at [770, 268] on input "13:33" at bounding box center [773, 261] width 122 height 27
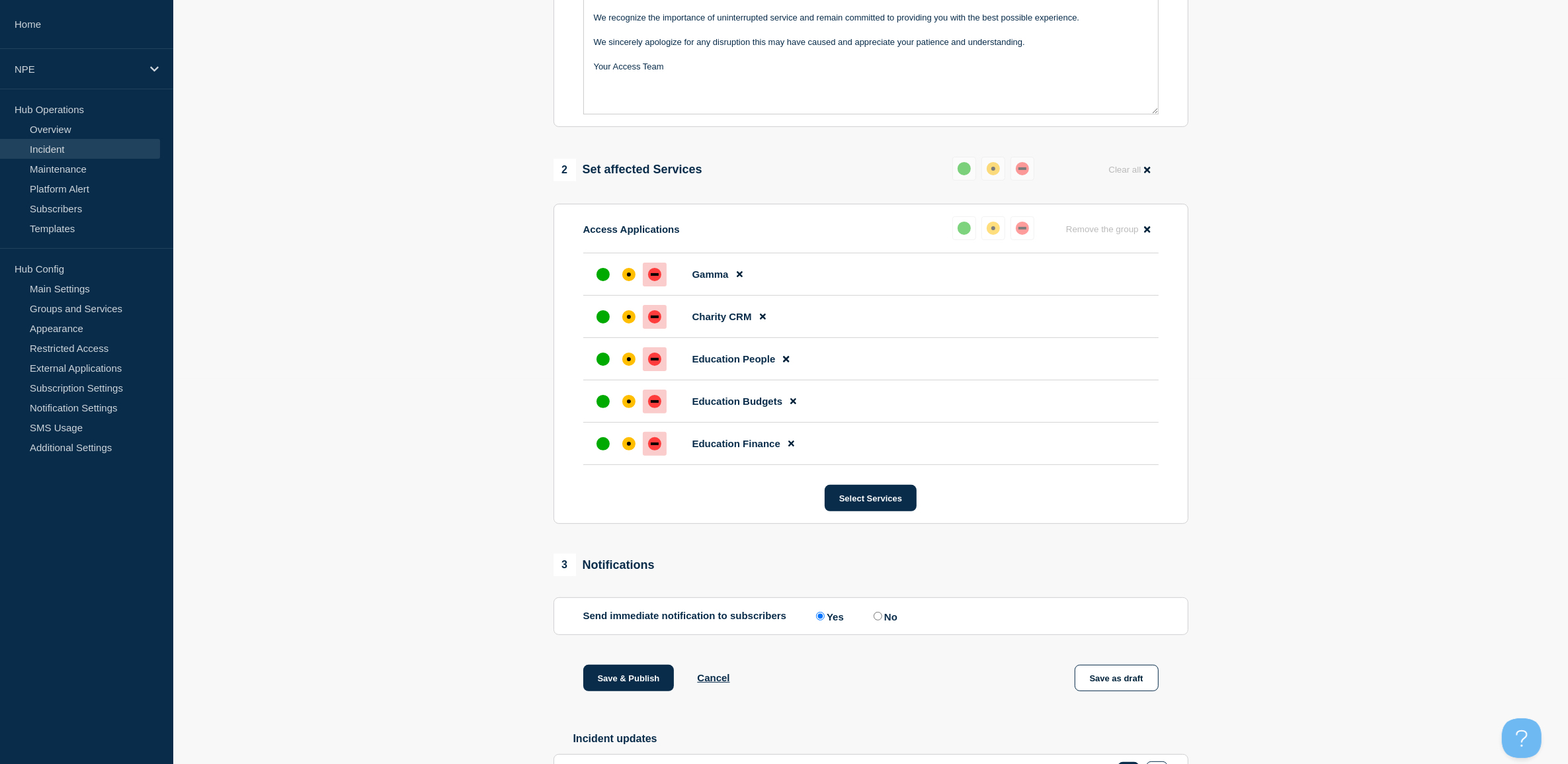
scroll to position [413, 0]
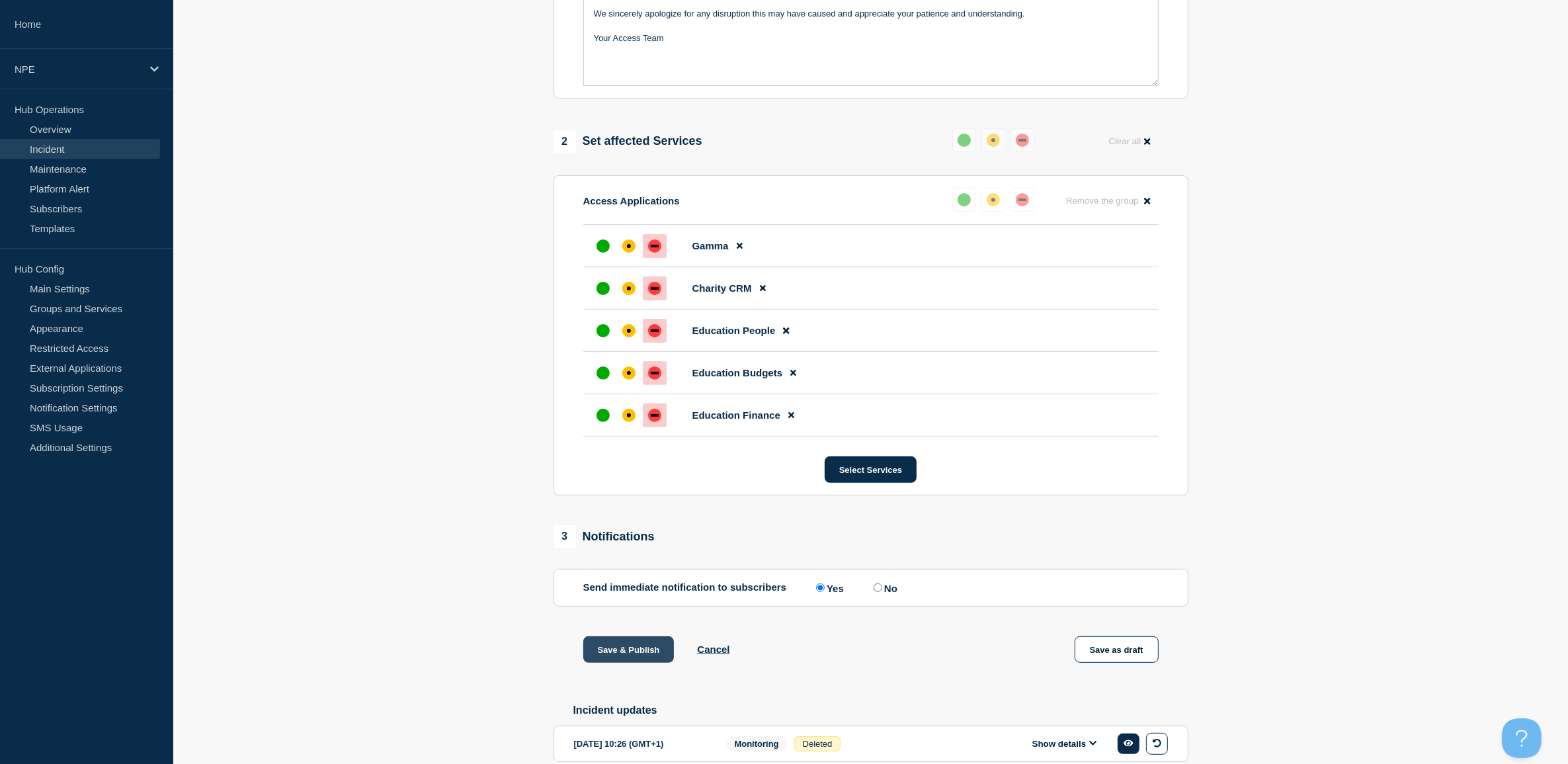
click at [616, 652] on button "Save & Publish" at bounding box center [628, 650] width 92 height 27
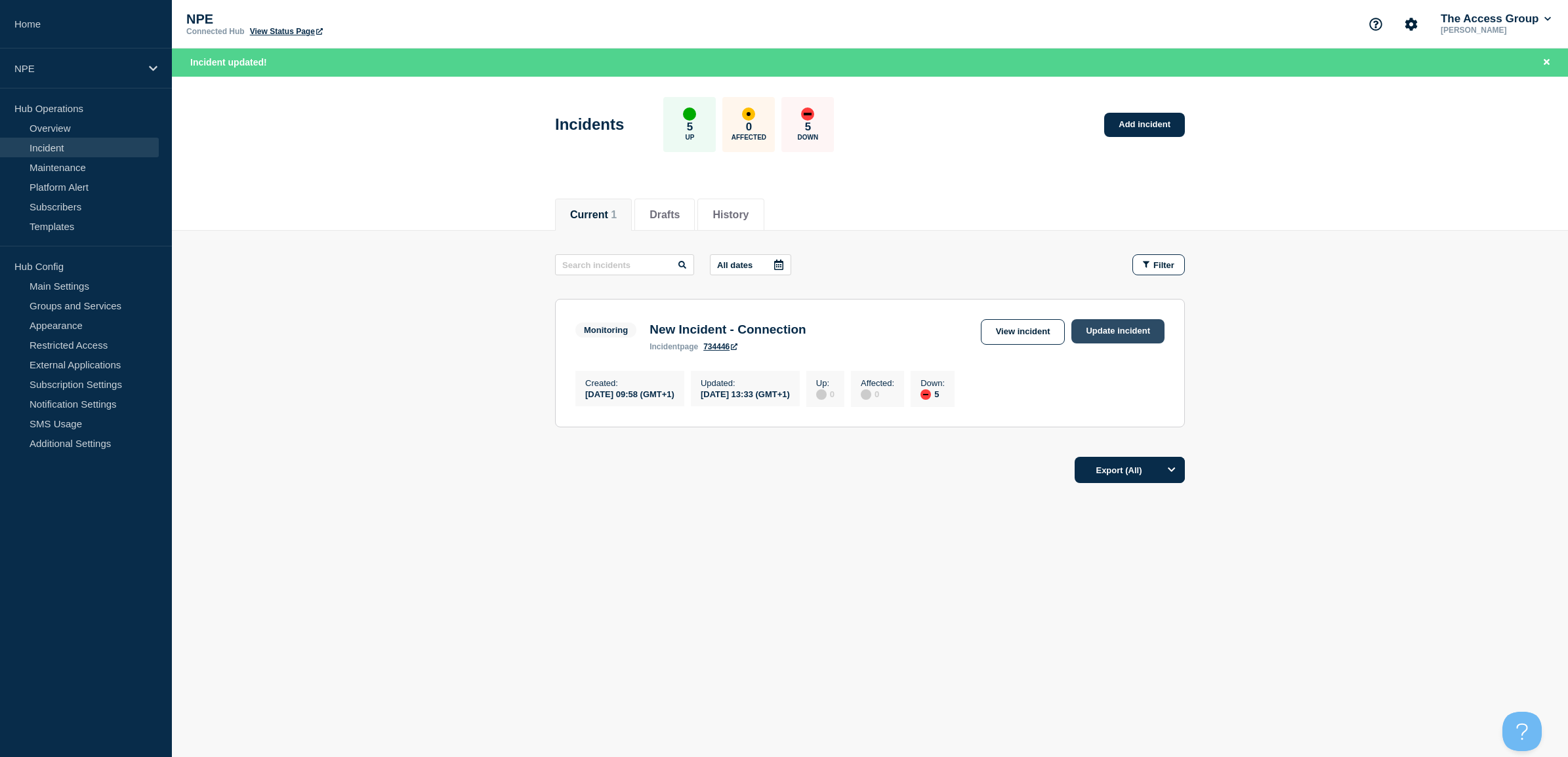
click at [1113, 333] on link "Update incident" at bounding box center [1118, 332] width 93 height 24
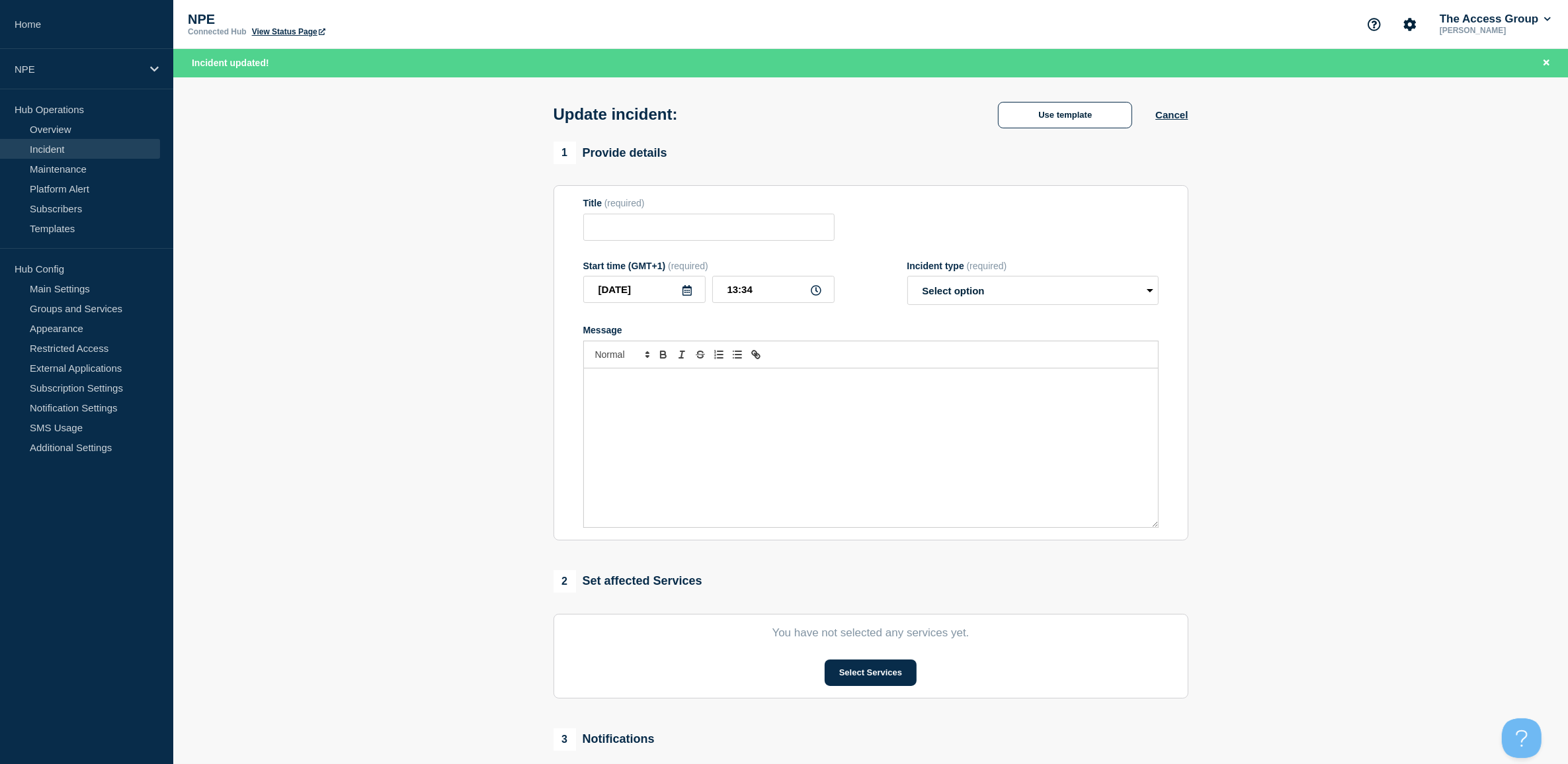
type input "New Incident - Connection"
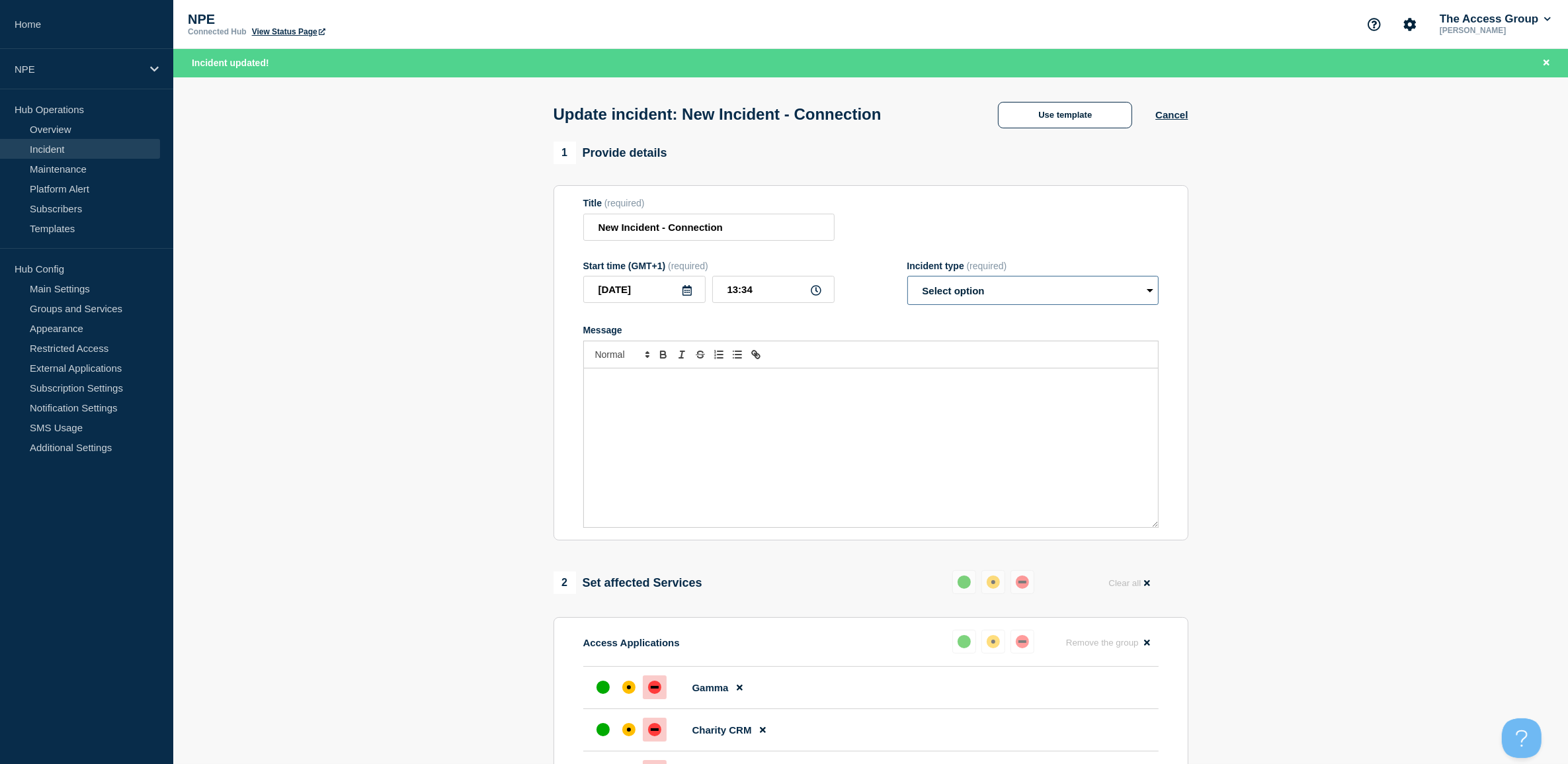
click at [999, 295] on select "Select option Investigating Identified Monitoring Resolved" at bounding box center [1033, 291] width 251 height 29
click at [907, 280] on select "Select option Investigating Identified Monitoring Resolved" at bounding box center [1033, 291] width 251 height 29
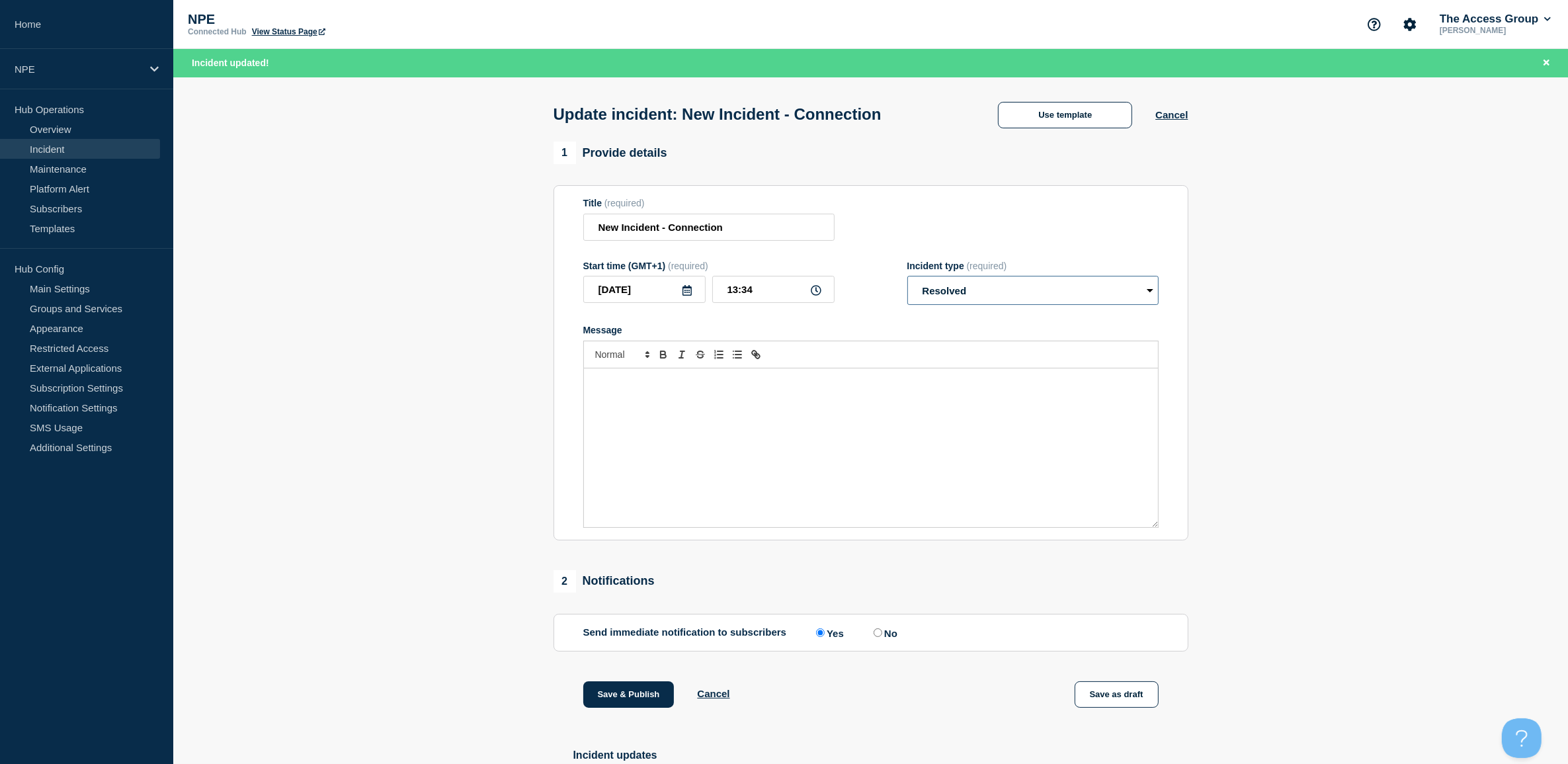
click at [946, 292] on select "Select option Investigating Identified Monitoring Resolved" at bounding box center [1033, 291] width 251 height 29
click at [711, 420] on div "Message" at bounding box center [871, 448] width 574 height 159
click at [978, 291] on select "Select option Investigating Identified Monitoring Resolved" at bounding box center [1033, 291] width 251 height 29
select select "investigating"
click at [907, 280] on select "Select option Investigating Identified Monitoring Resolved" at bounding box center [1033, 291] width 251 height 29
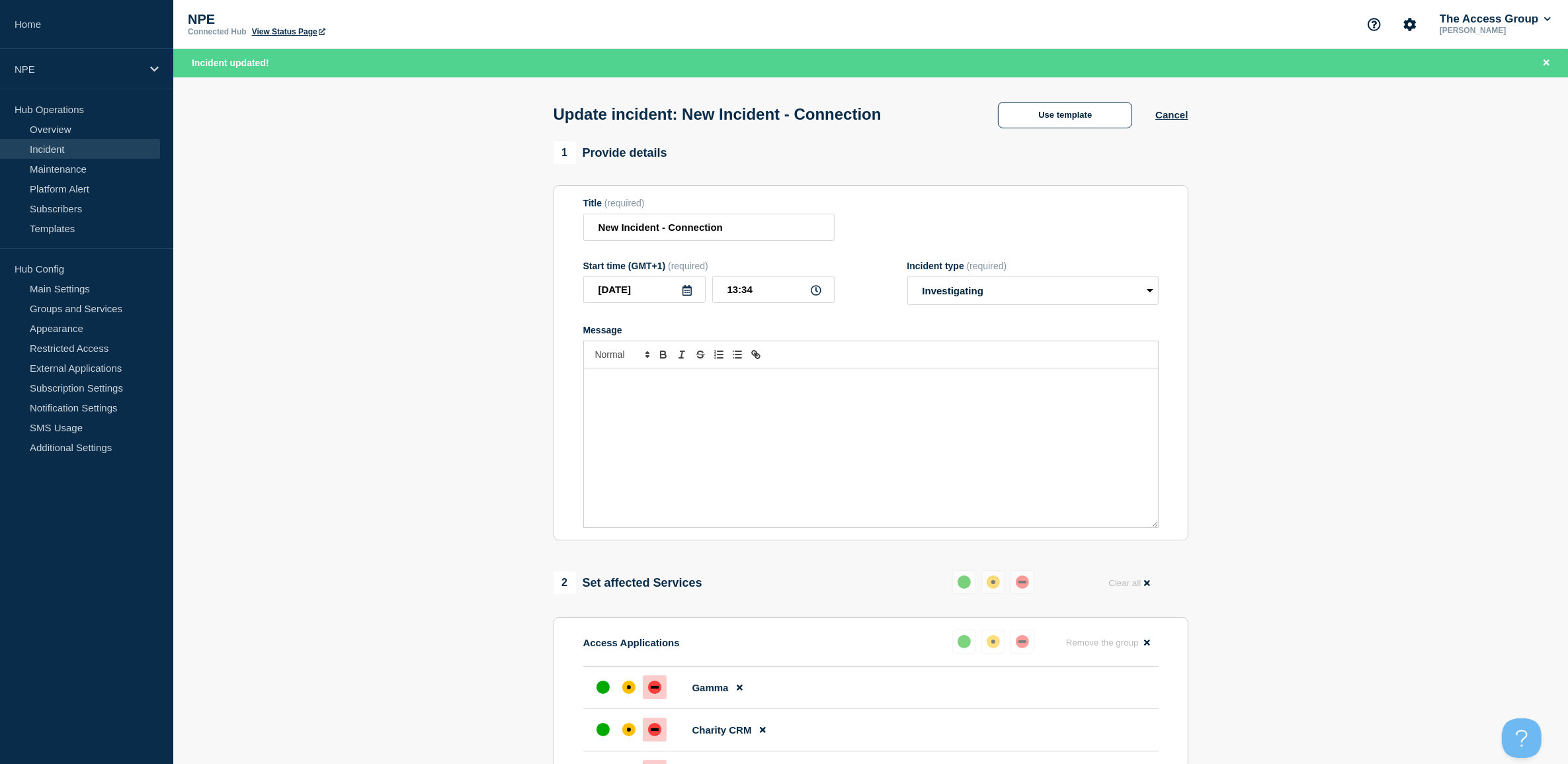
click at [330, 275] on section "1 Provide details Title (required) New Incident - Connection Start time (GMT+1)…" at bounding box center [871, 736] width 1395 height 1189
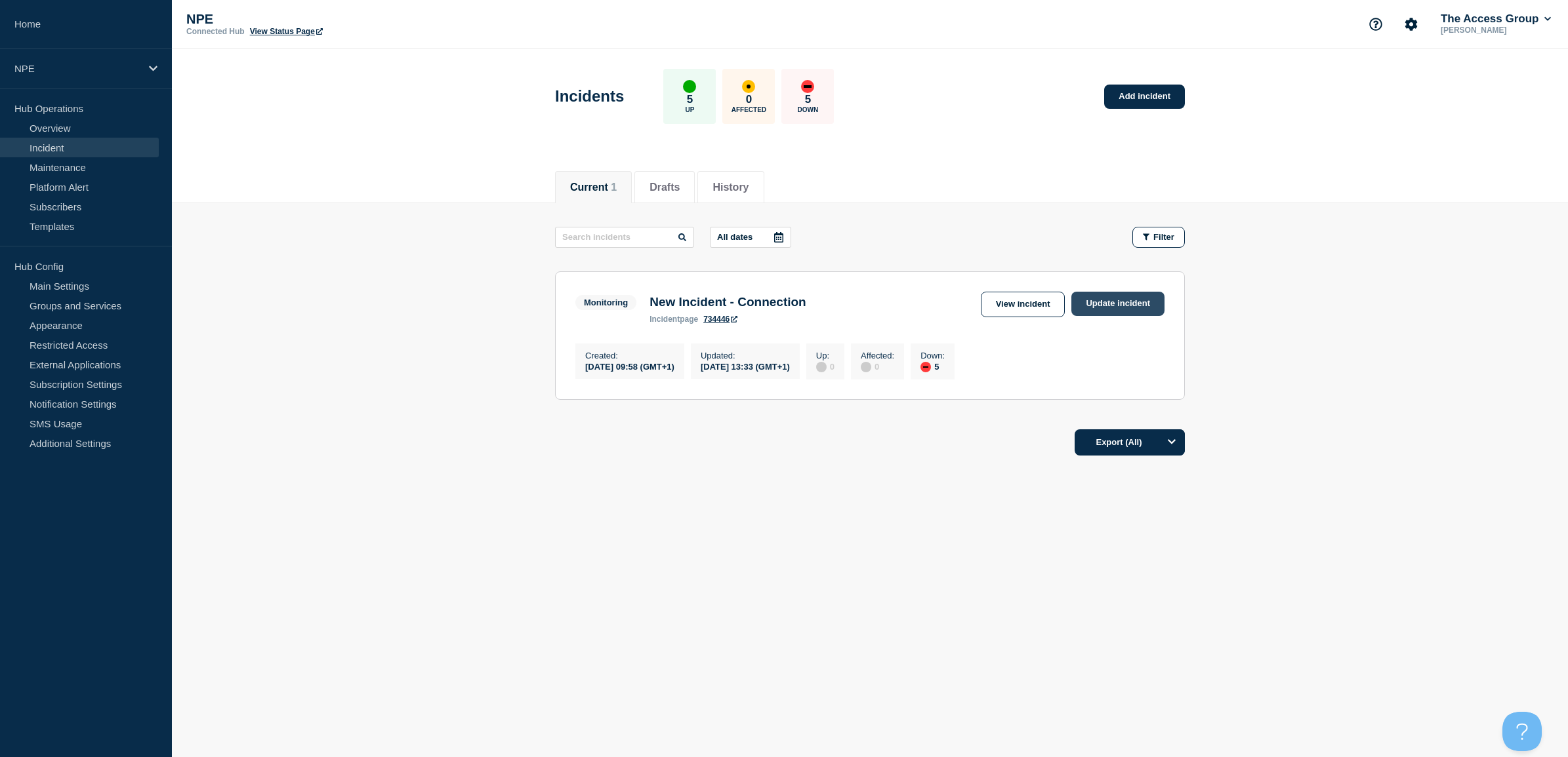
click at [1116, 297] on link "Update incident" at bounding box center [1118, 303] width 93 height 24
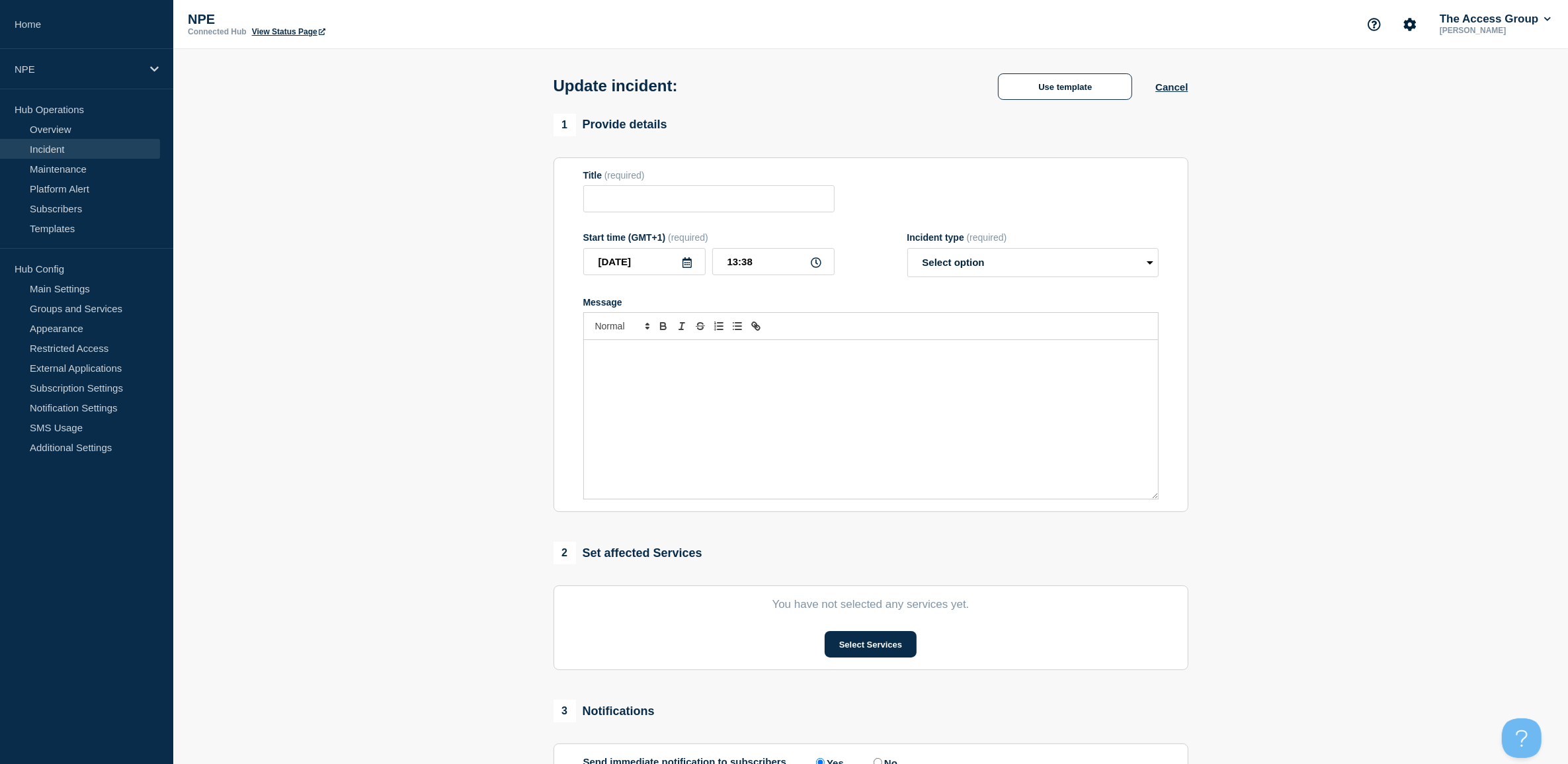
type input "New Incident - Connection"
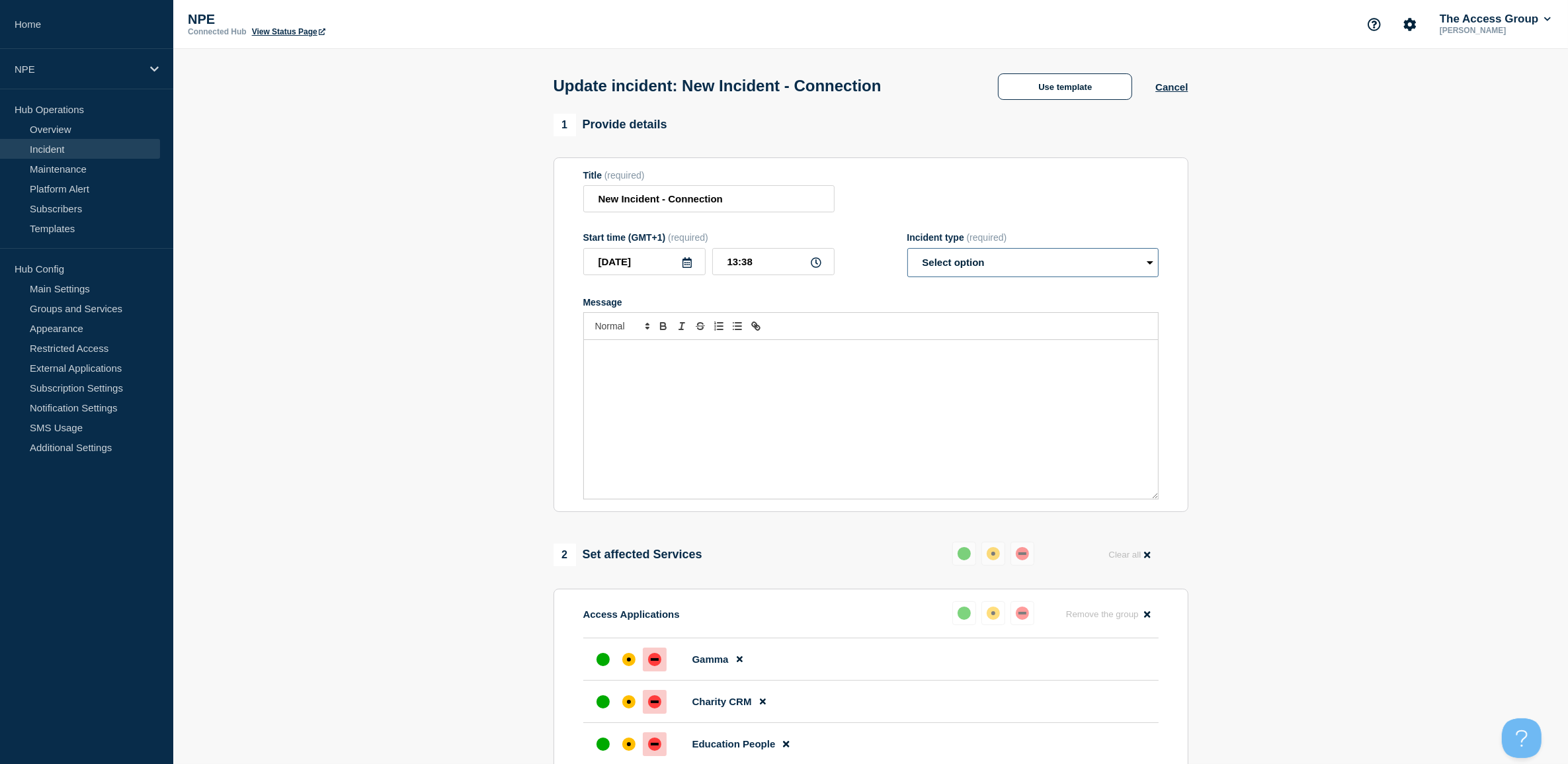
click at [1040, 256] on select "Select option Investigating Identified Monitoring Resolved" at bounding box center [1033, 262] width 251 height 29
click at [907, 251] on select "Select option Investigating Identified Monitoring Resolved" at bounding box center [1033, 262] width 251 height 29
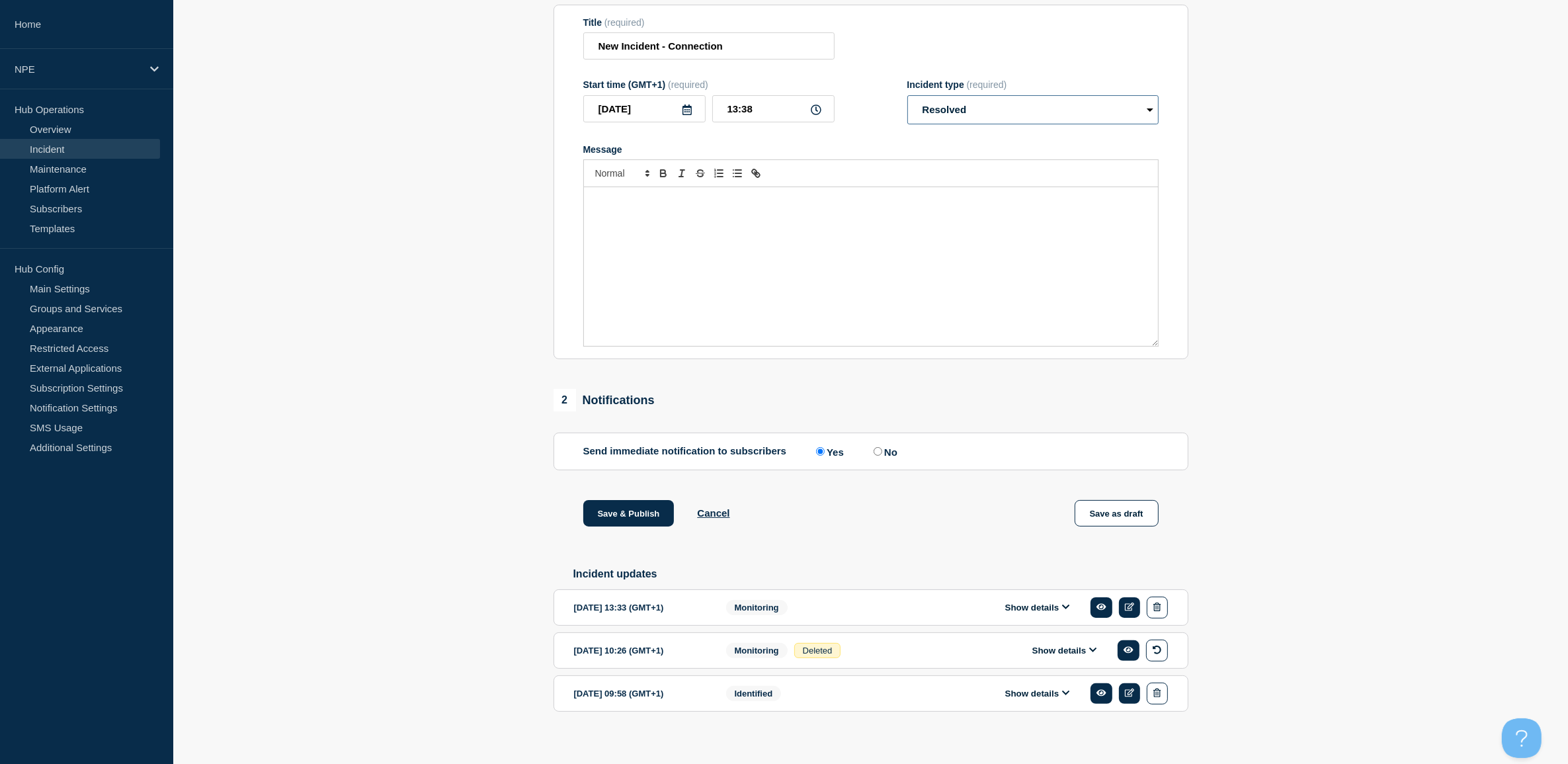
scroll to position [165, 0]
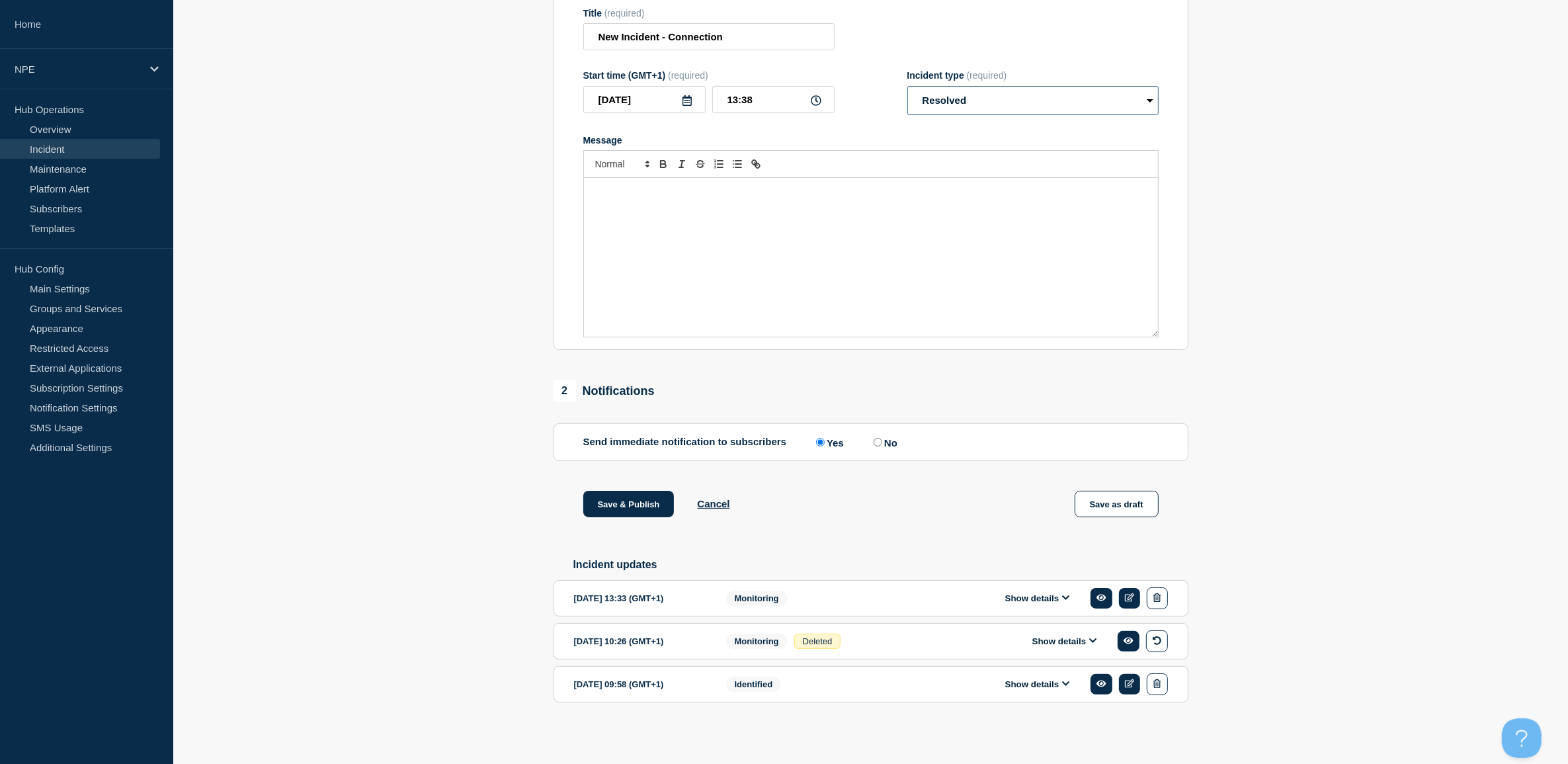
click at [965, 94] on select "Select option Investigating Identified Monitoring Resolved" at bounding box center [1033, 100] width 251 height 29
click at [907, 86] on select "Select option Investigating Identified Monitoring Resolved" at bounding box center [1033, 100] width 251 height 29
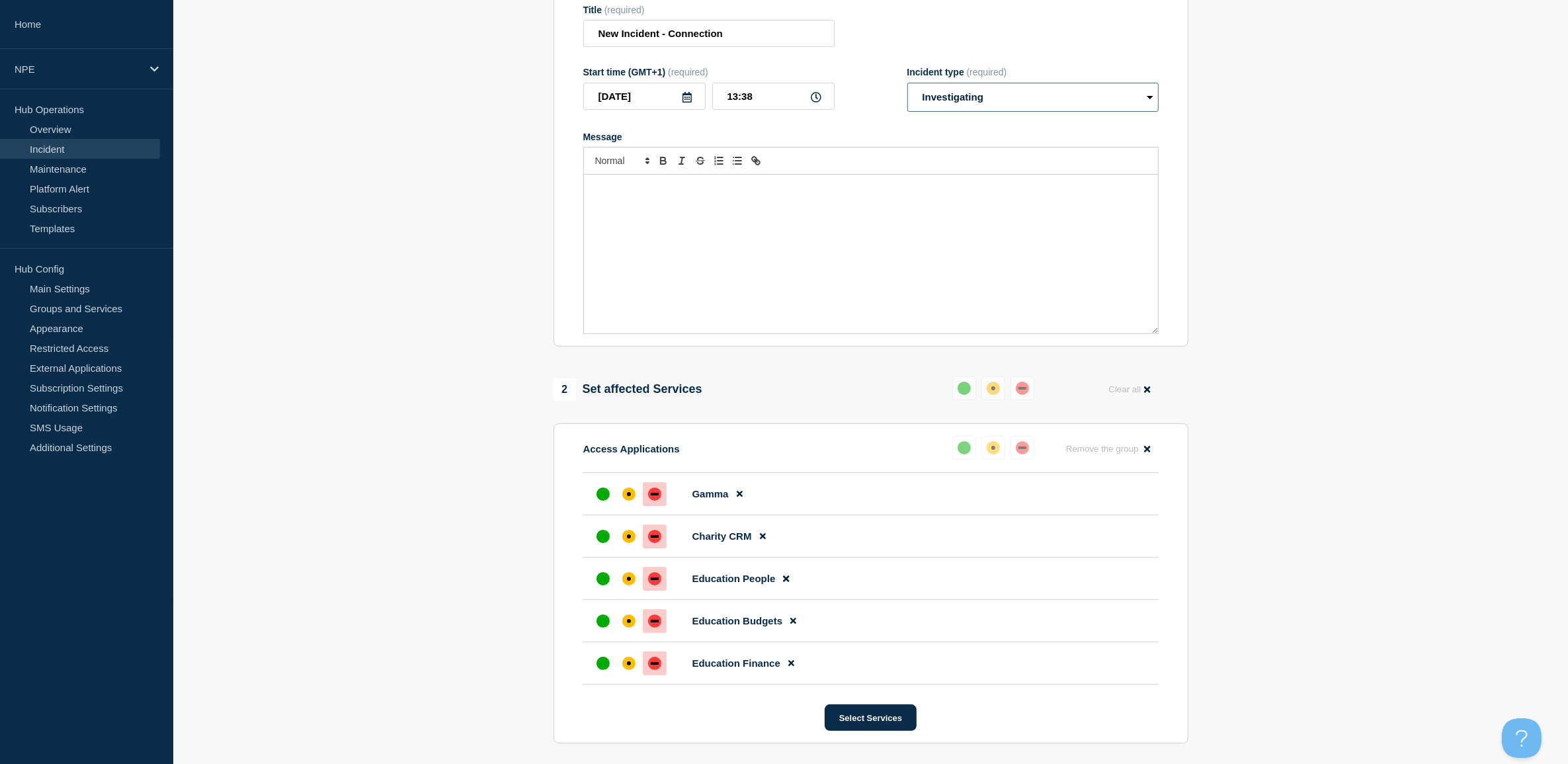
drag, startPoint x: 1033, startPoint y: 99, endPoint x: 1029, endPoint y: 113, distance: 14.6
click at [1033, 99] on select "Select option Investigating Identified Monitoring Resolved" at bounding box center [1033, 97] width 251 height 29
select select "resolved"
click at [907, 85] on select "Select option Investigating Identified Monitoring Resolved" at bounding box center [1033, 97] width 251 height 29
